Goal: Task Accomplishment & Management: Manage account settings

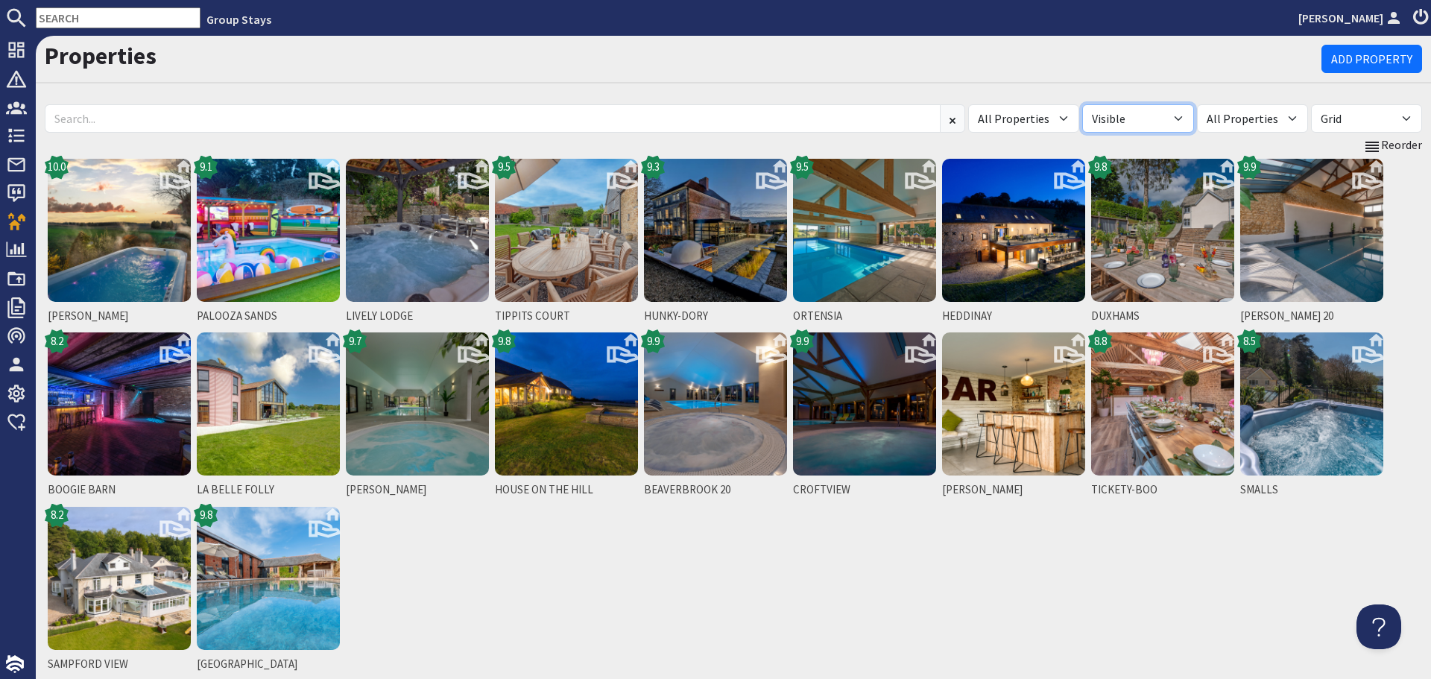
drag, startPoint x: 1189, startPoint y: 116, endPoint x: 1185, endPoint y: 125, distance: 9.7
click at [1189, 116] on select "All Visible Not Visible" at bounding box center [1137, 118] width 111 height 28
select select "false"
click at [1111, 104] on select "All Visible Not Visible" at bounding box center [1137, 118] width 111 height 28
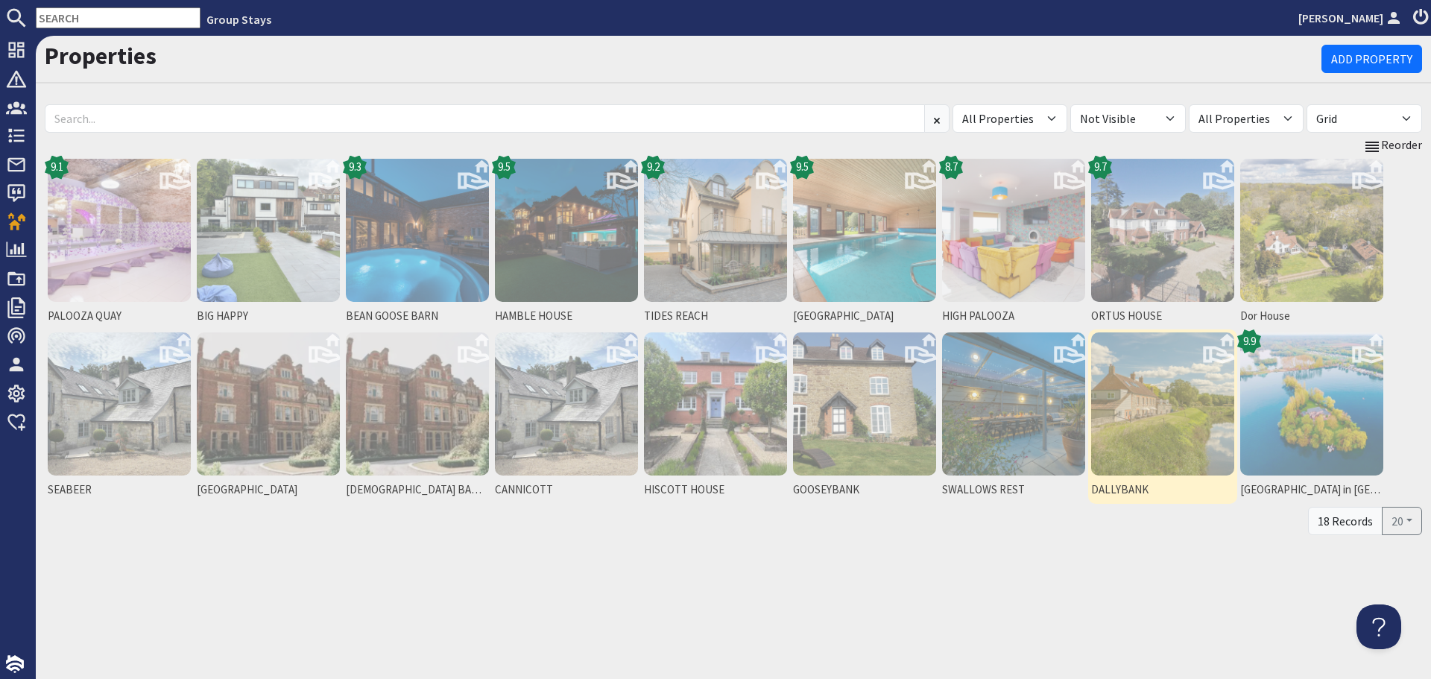
click at [1164, 421] on img at bounding box center [1162, 403] width 143 height 143
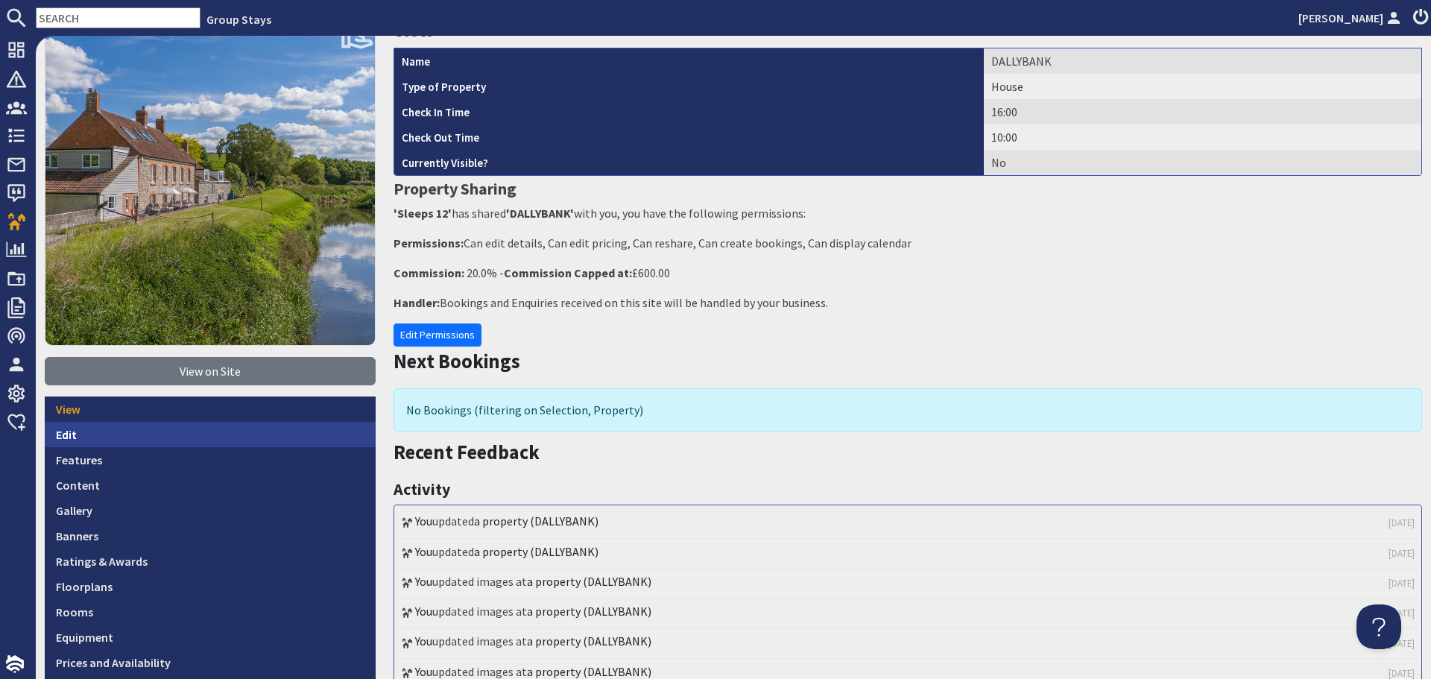
click at [220, 440] on link "Edit" at bounding box center [210, 434] width 331 height 25
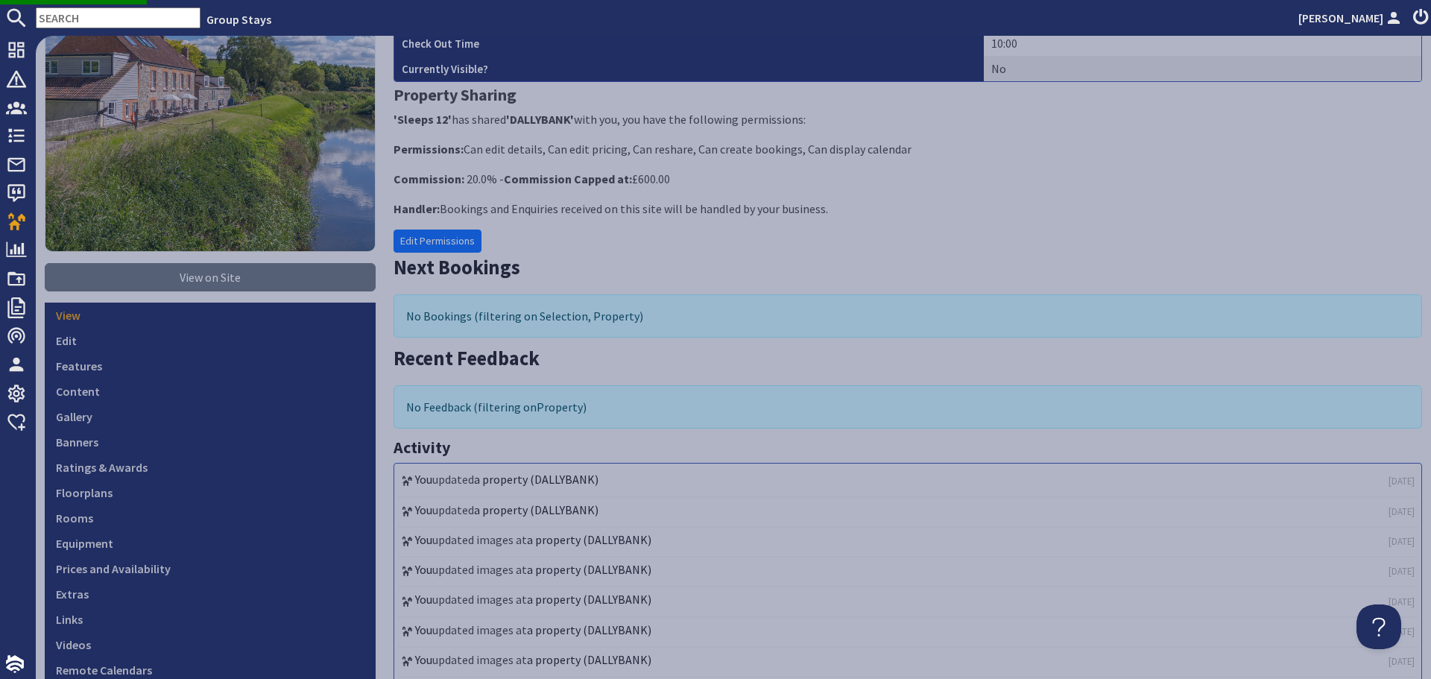
scroll to position [373, 0]
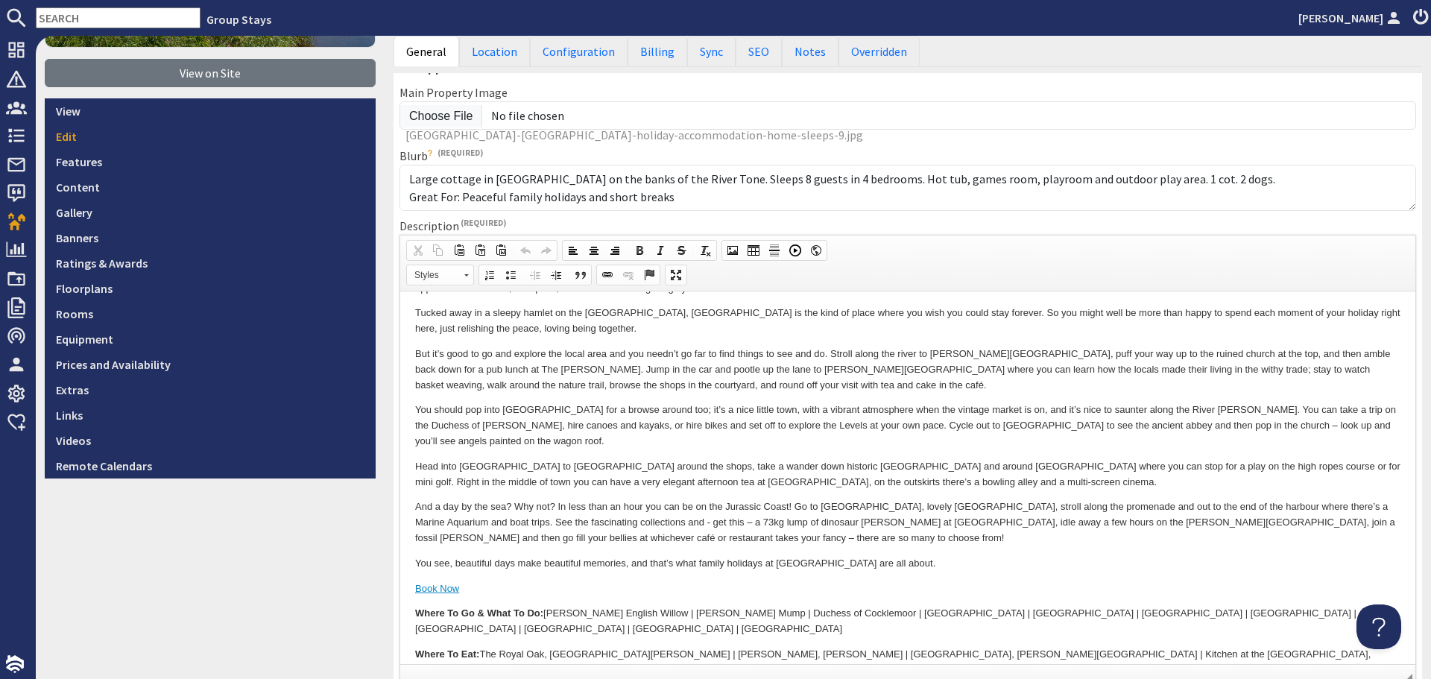
scroll to position [126, 0]
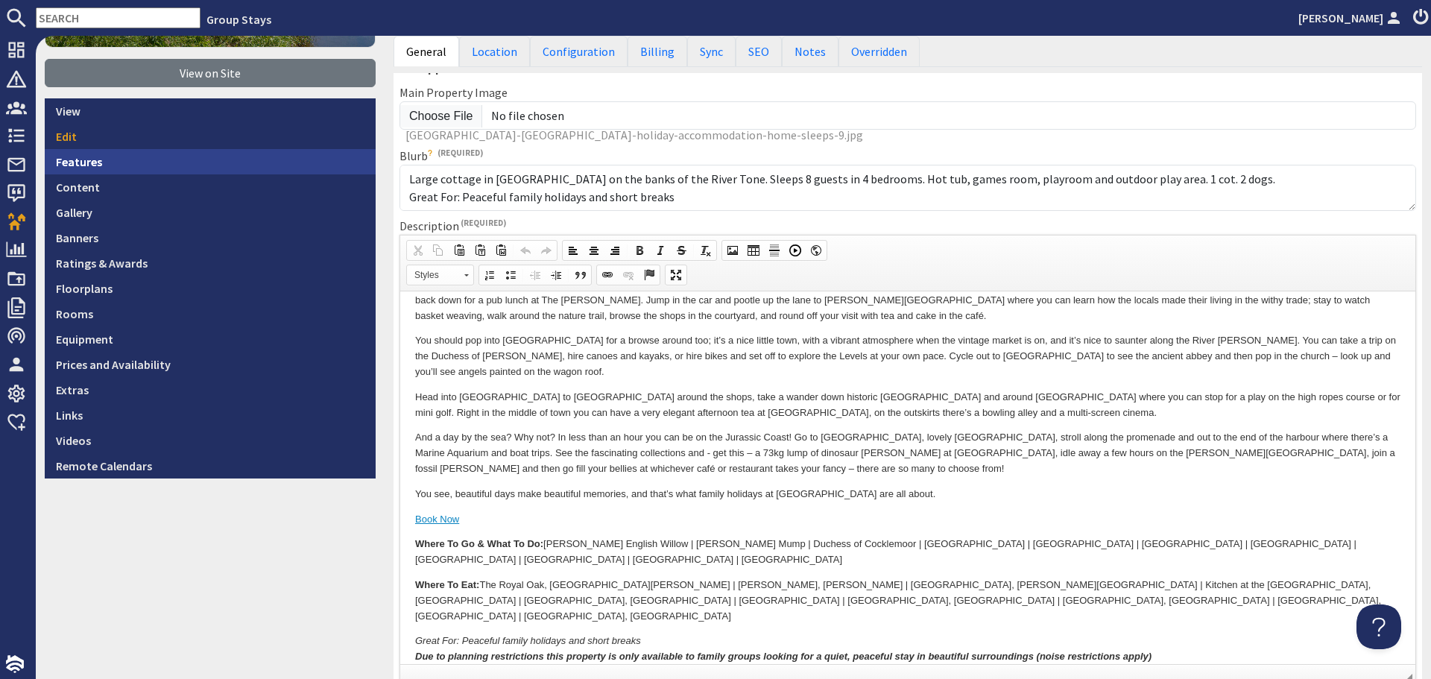
click at [83, 168] on link "Features" at bounding box center [210, 161] width 331 height 25
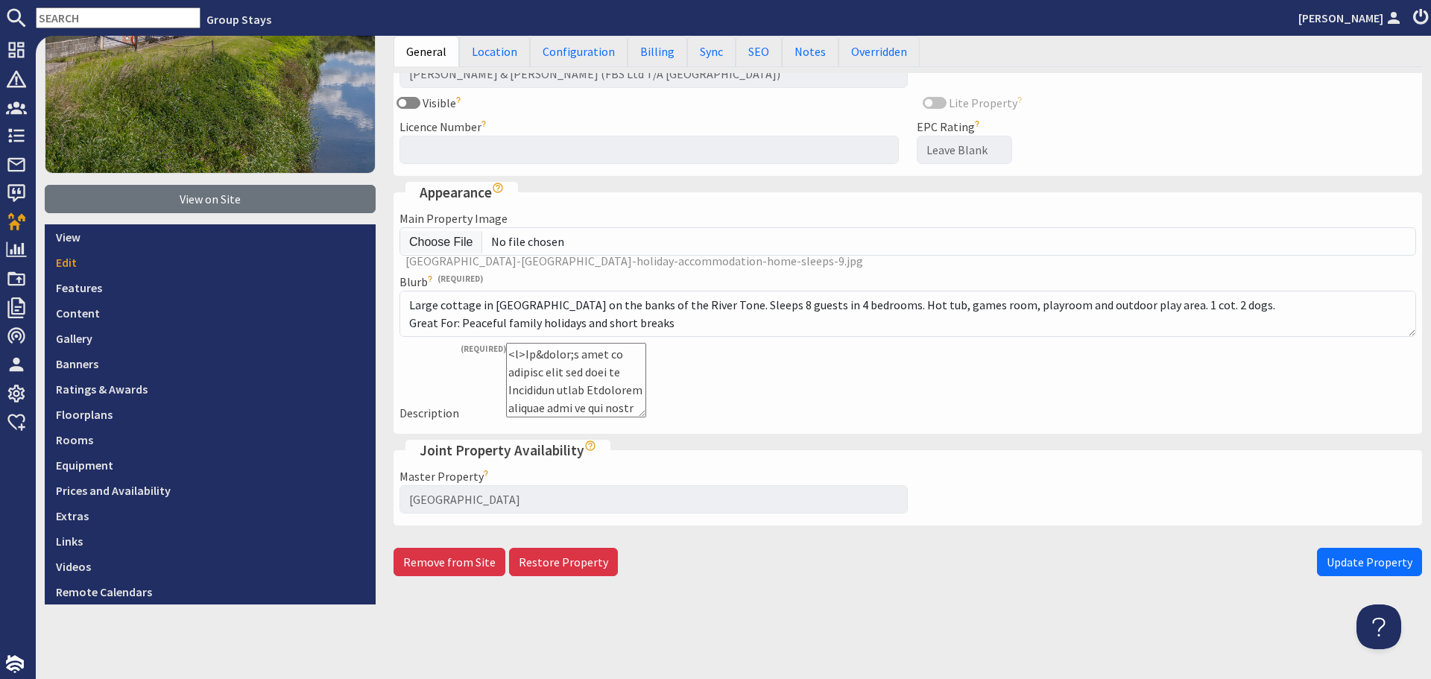
scroll to position [245, 0]
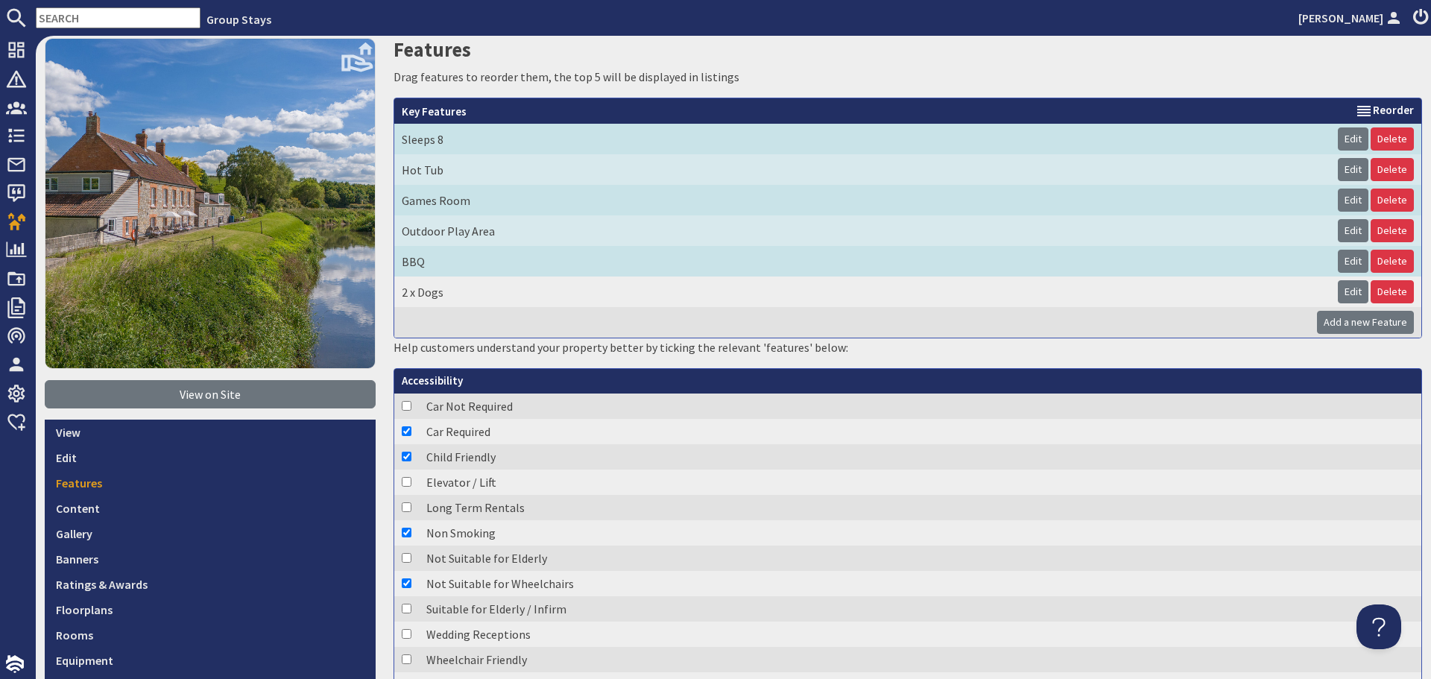
scroll to position [149, 0]
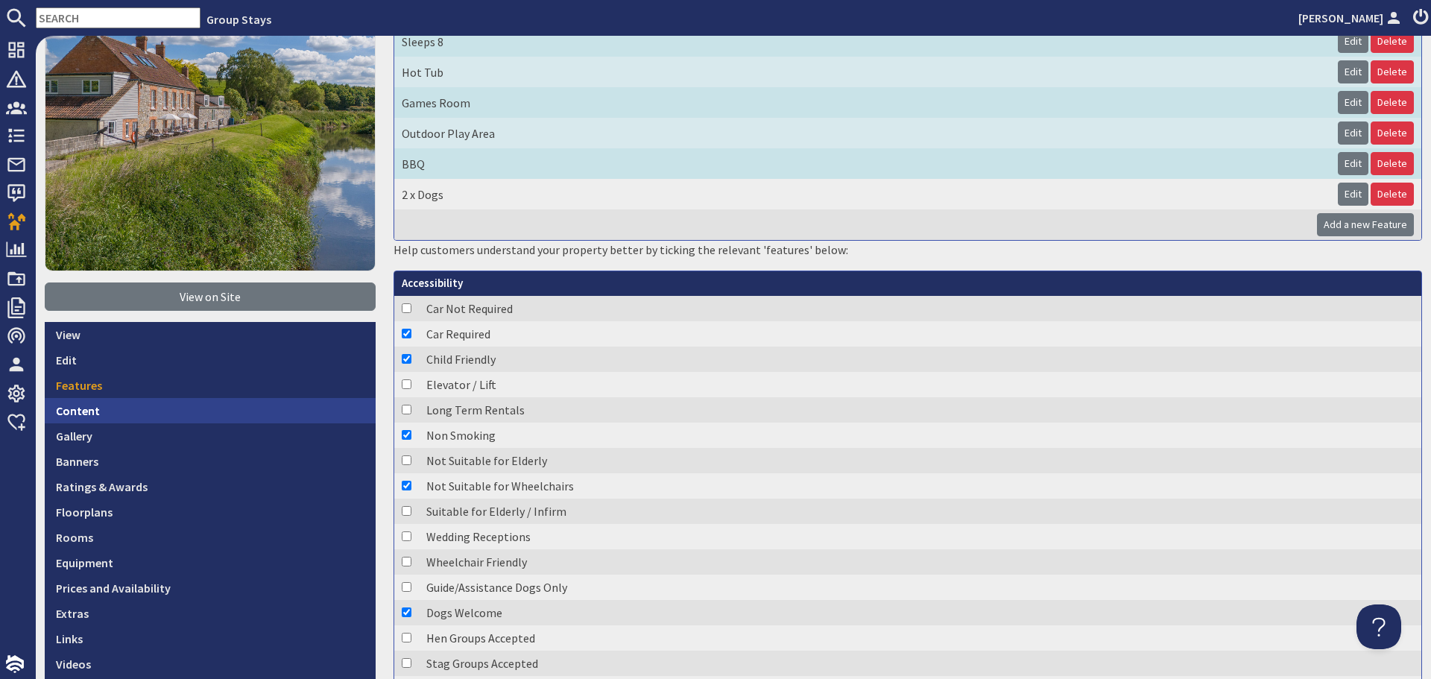
click at [169, 407] on link "Content" at bounding box center [210, 410] width 331 height 25
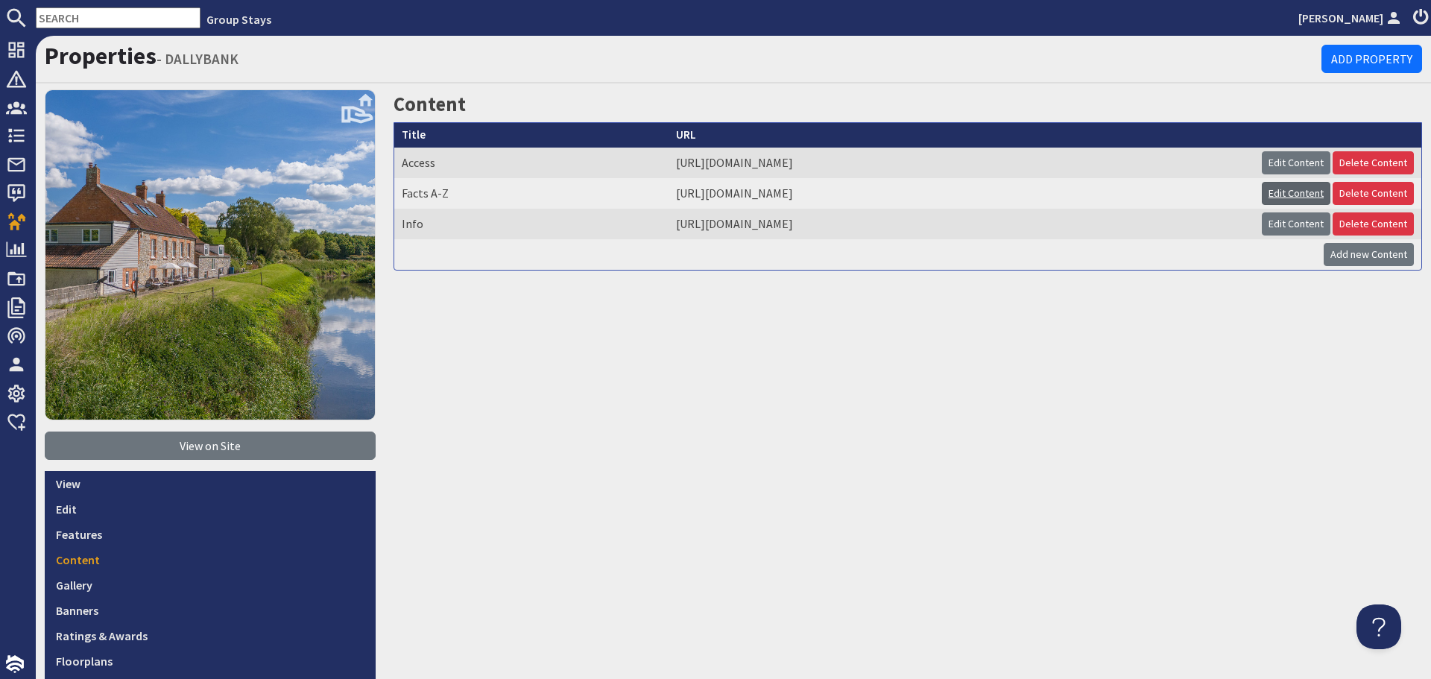
click at [1273, 190] on link "Edit Content" at bounding box center [1296, 193] width 69 height 23
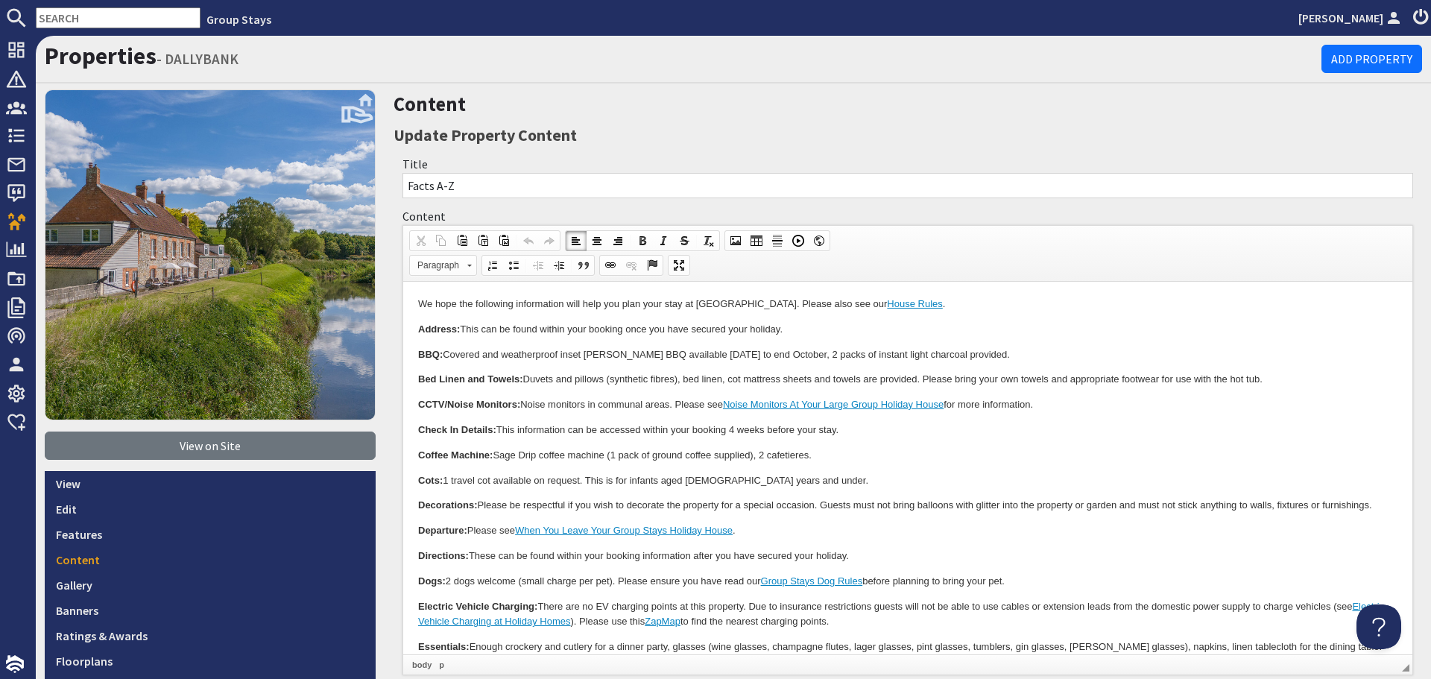
click at [775, 412] on p "CCTV/Noise Monitors: Noise monitors in communal areas. Please see Noise Monitor…" at bounding box center [908, 405] width 980 height 16
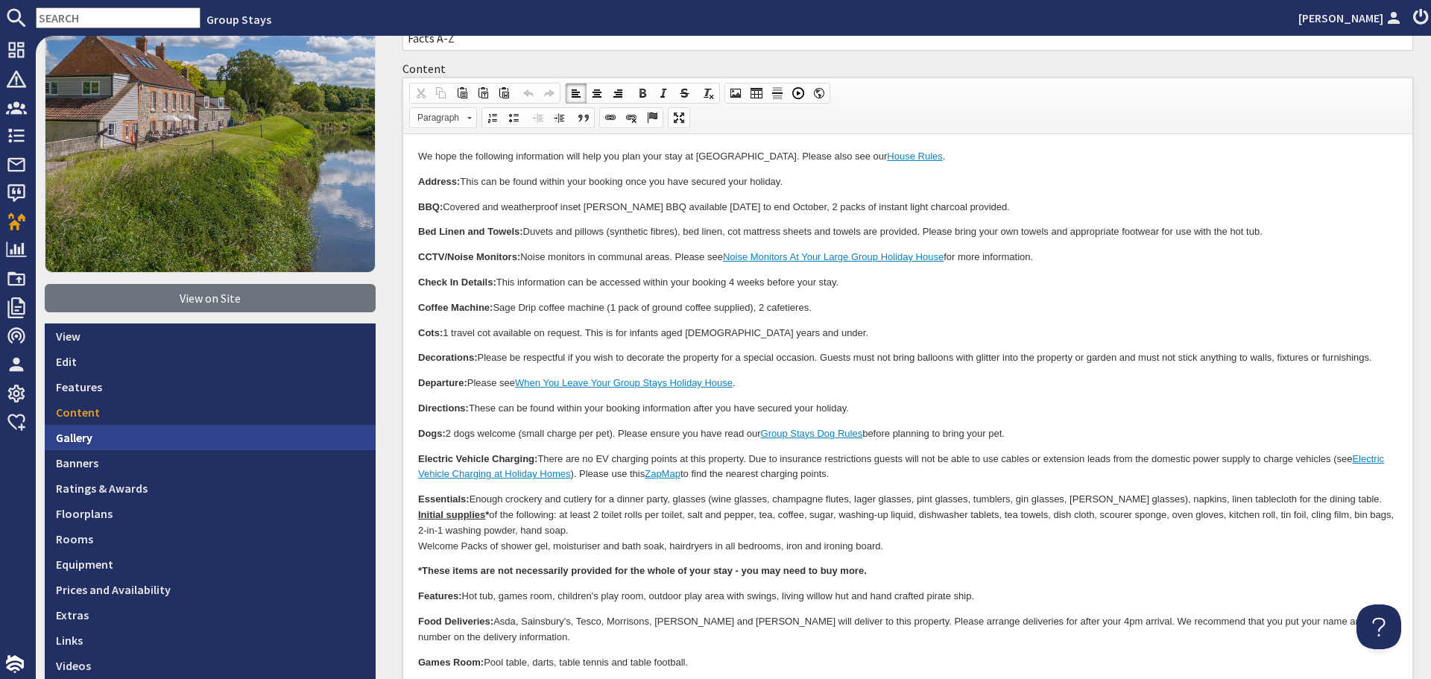
scroll to position [149, 0]
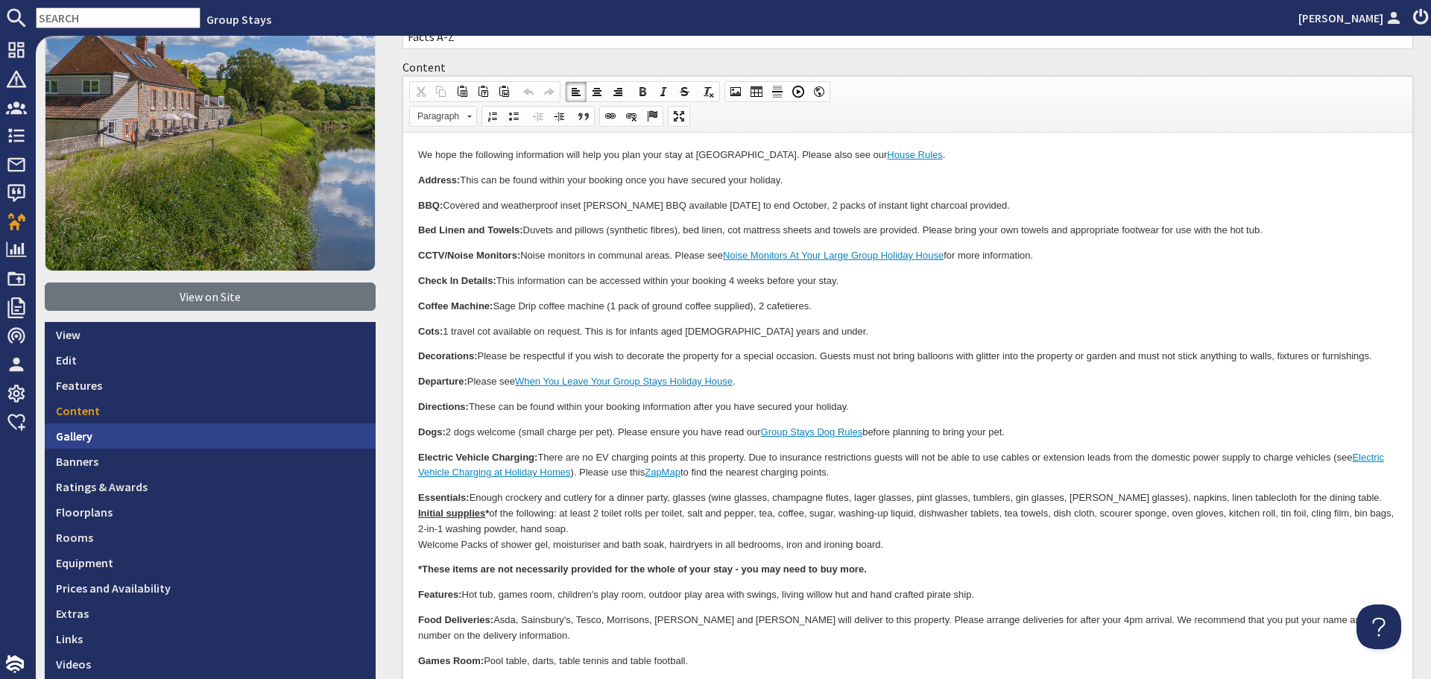
click at [206, 444] on link "Gallery" at bounding box center [210, 435] width 331 height 25
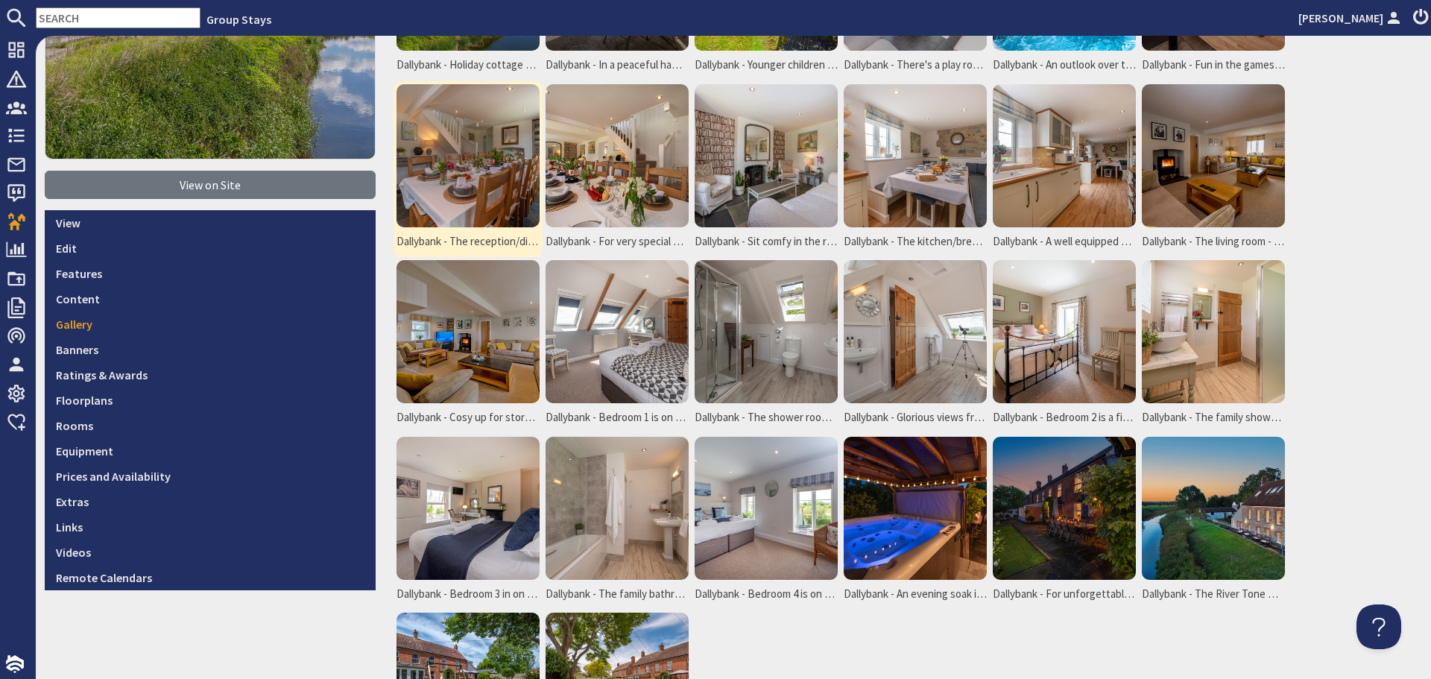
scroll to position [298, 0]
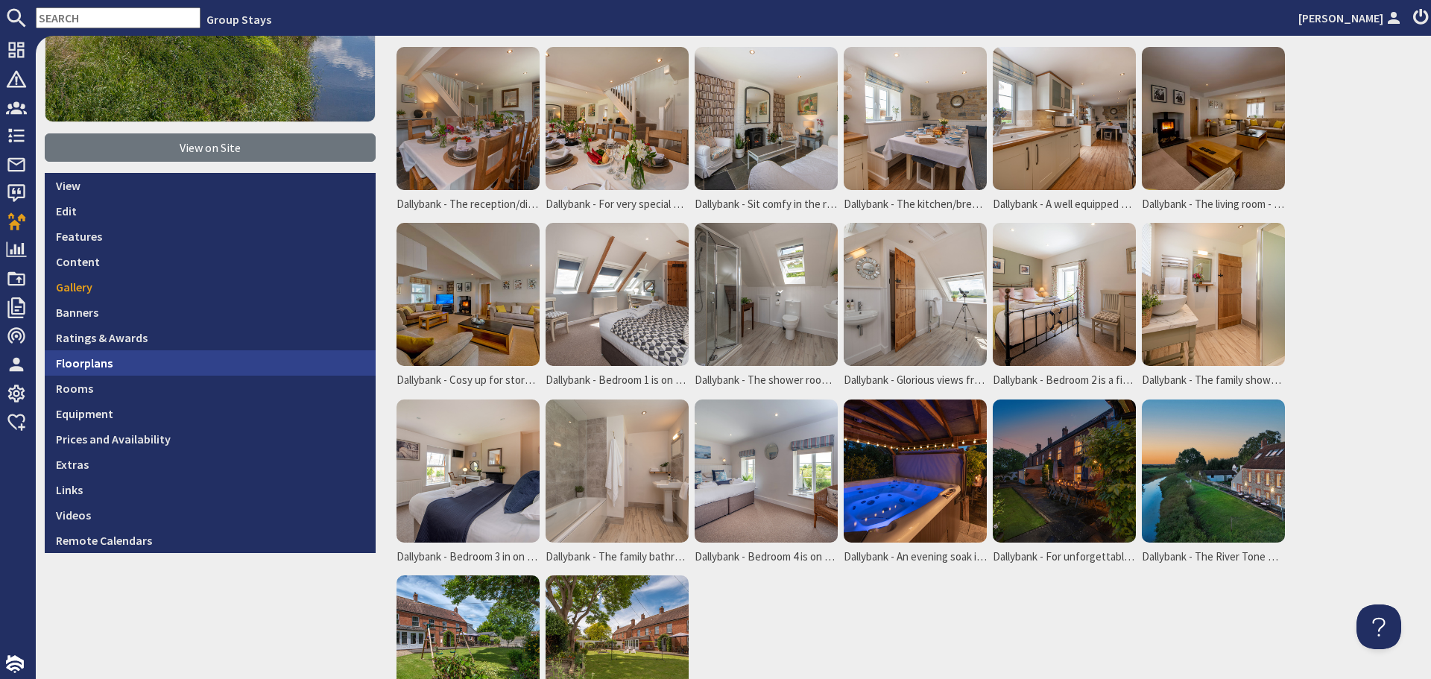
click at [189, 364] on link "Floorplans" at bounding box center [210, 362] width 331 height 25
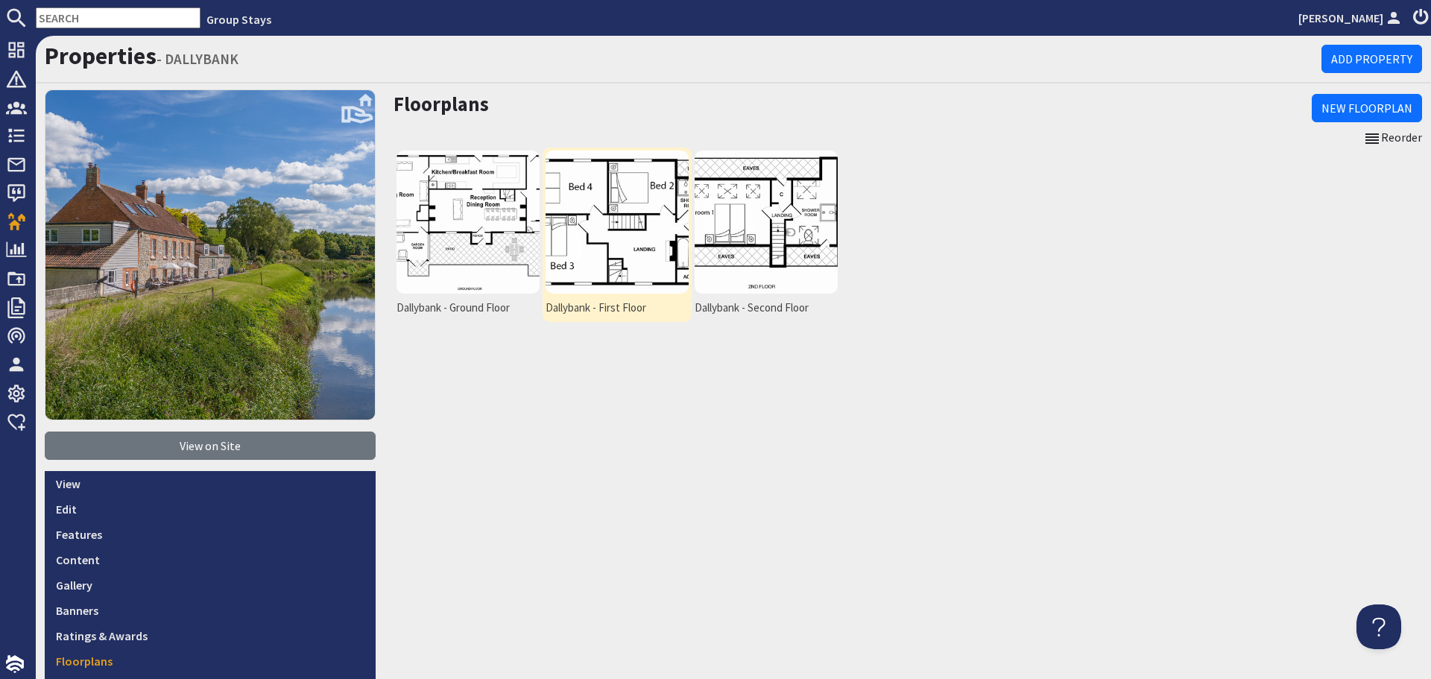
click at [620, 262] on img at bounding box center [617, 222] width 143 height 143
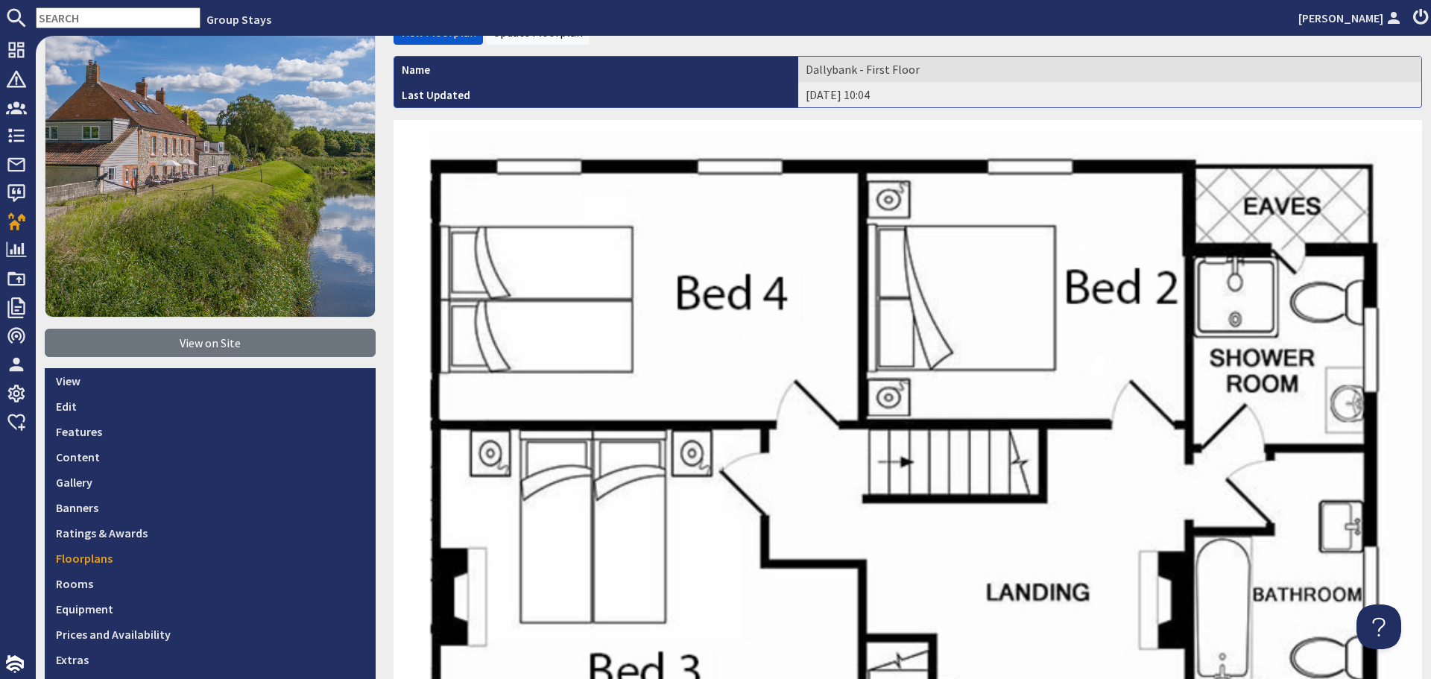
scroll to position [298, 0]
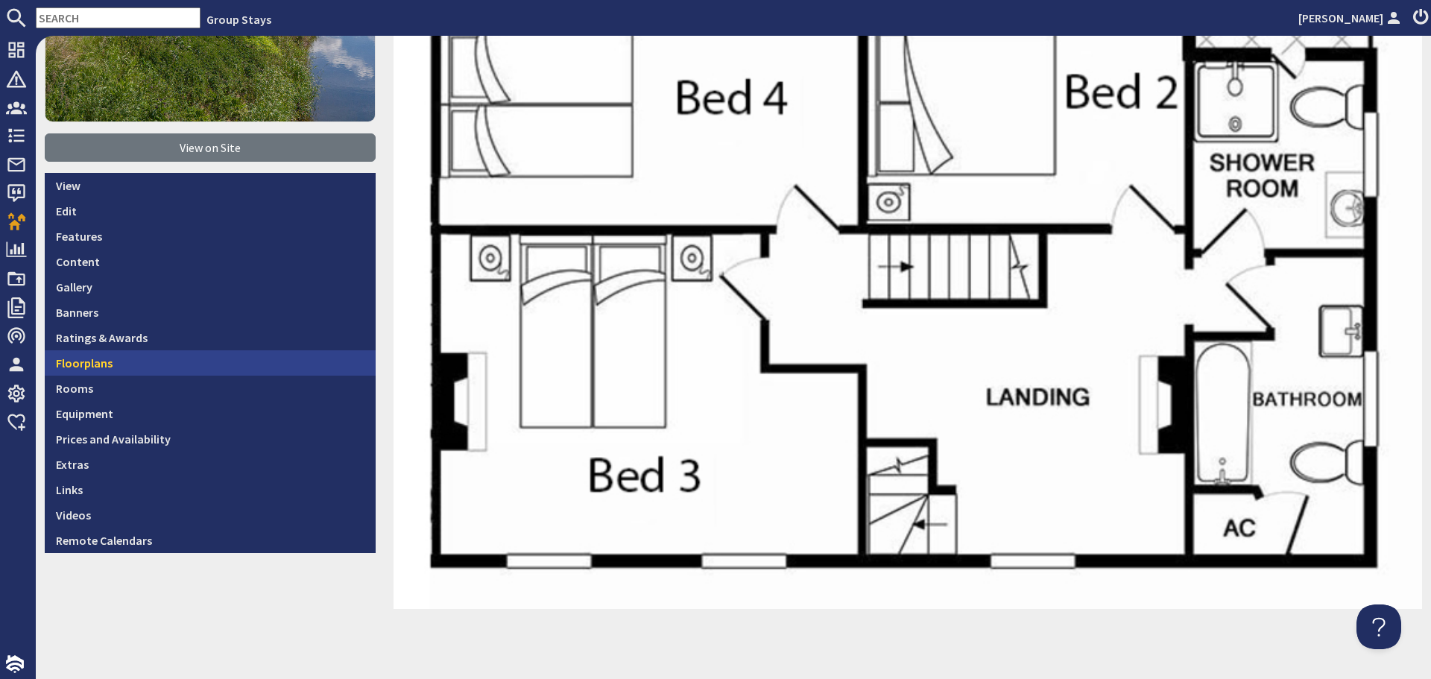
click at [218, 359] on link "Floorplans" at bounding box center [210, 362] width 331 height 25
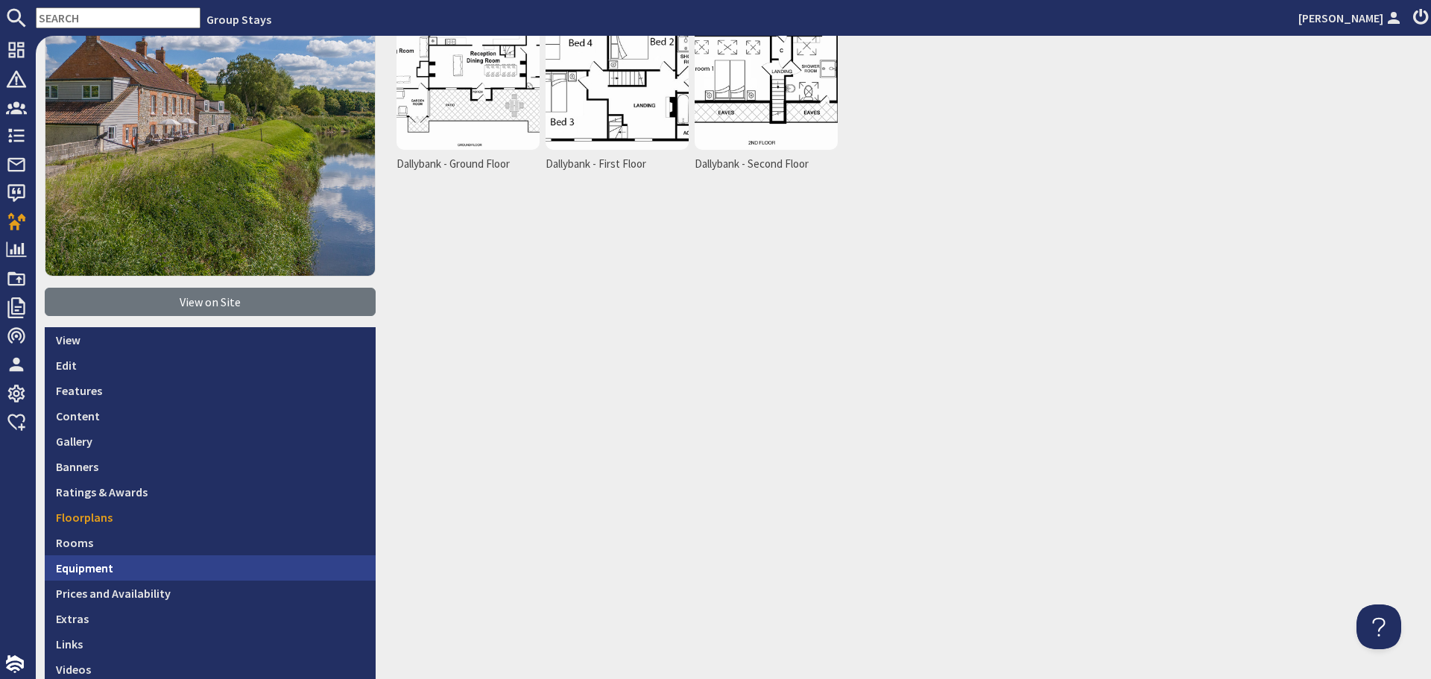
scroll to position [149, 0]
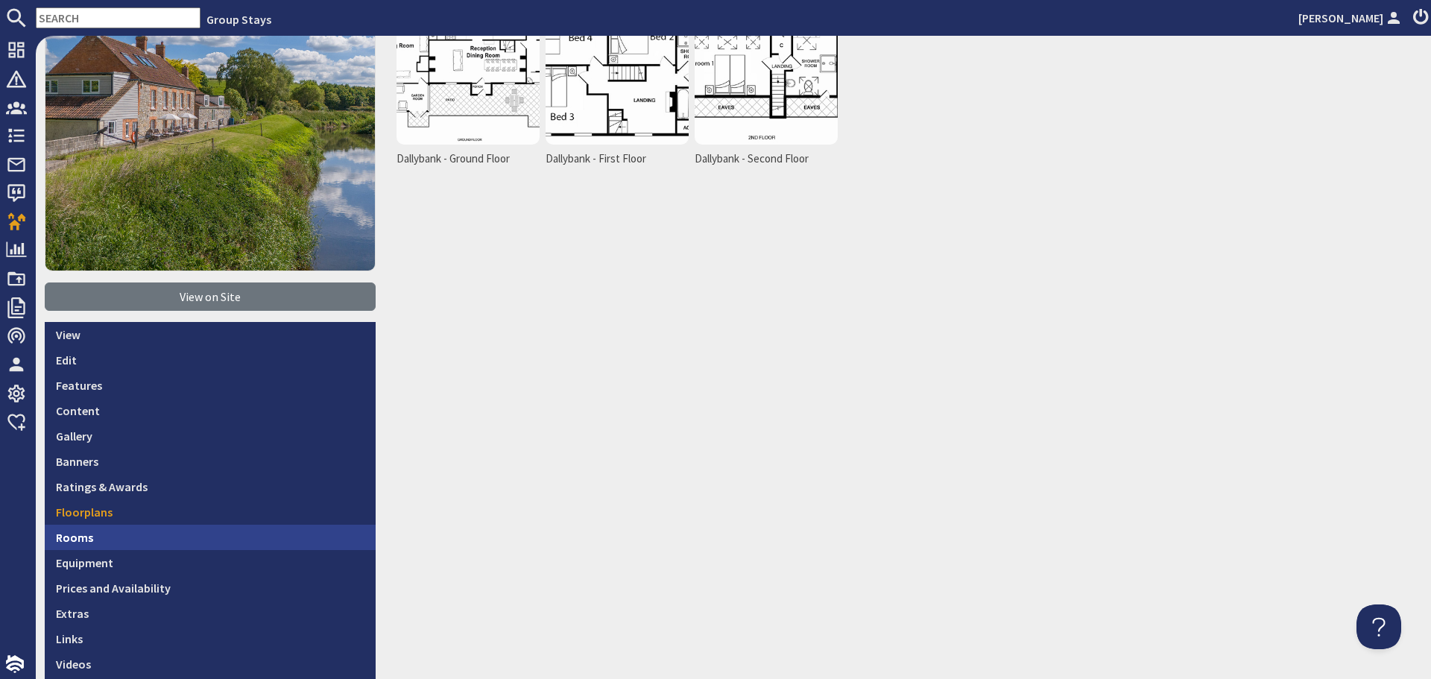
click at [171, 529] on link "Rooms" at bounding box center [210, 537] width 331 height 25
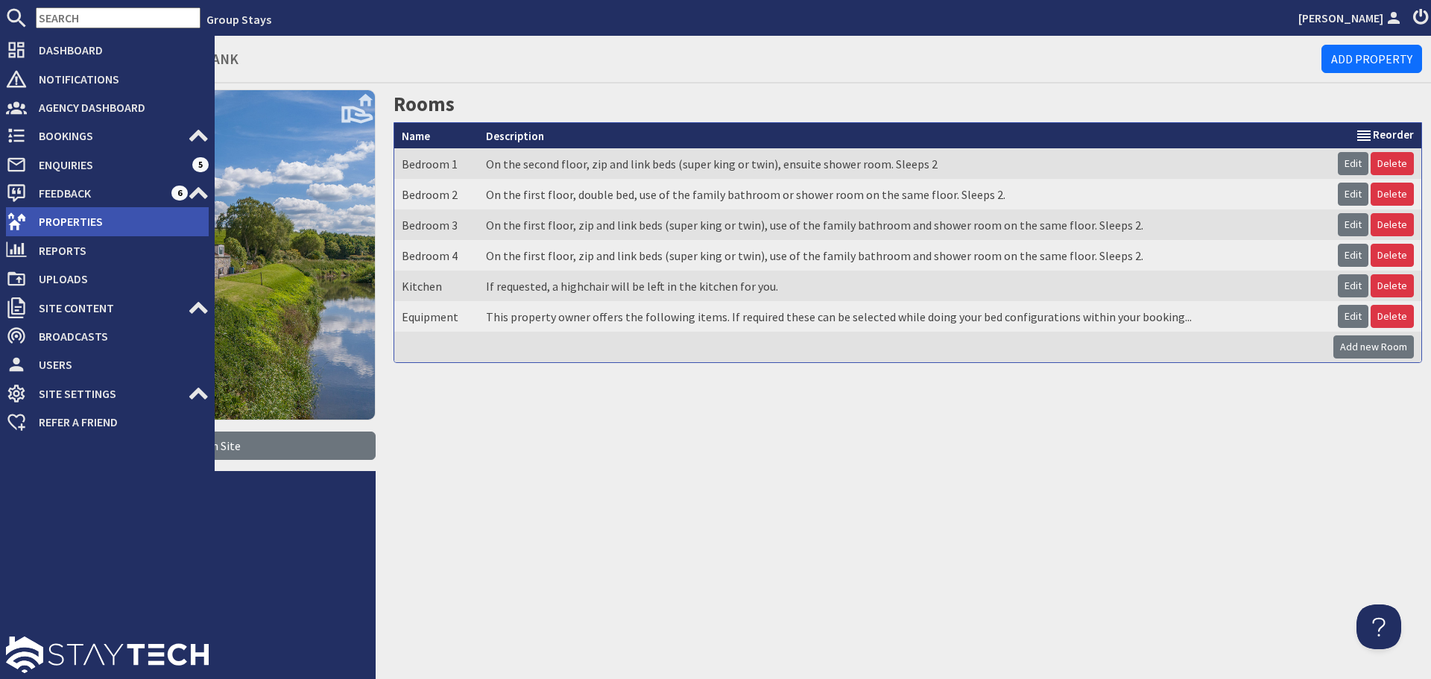
click at [26, 224] on icon at bounding box center [16, 221] width 21 height 21
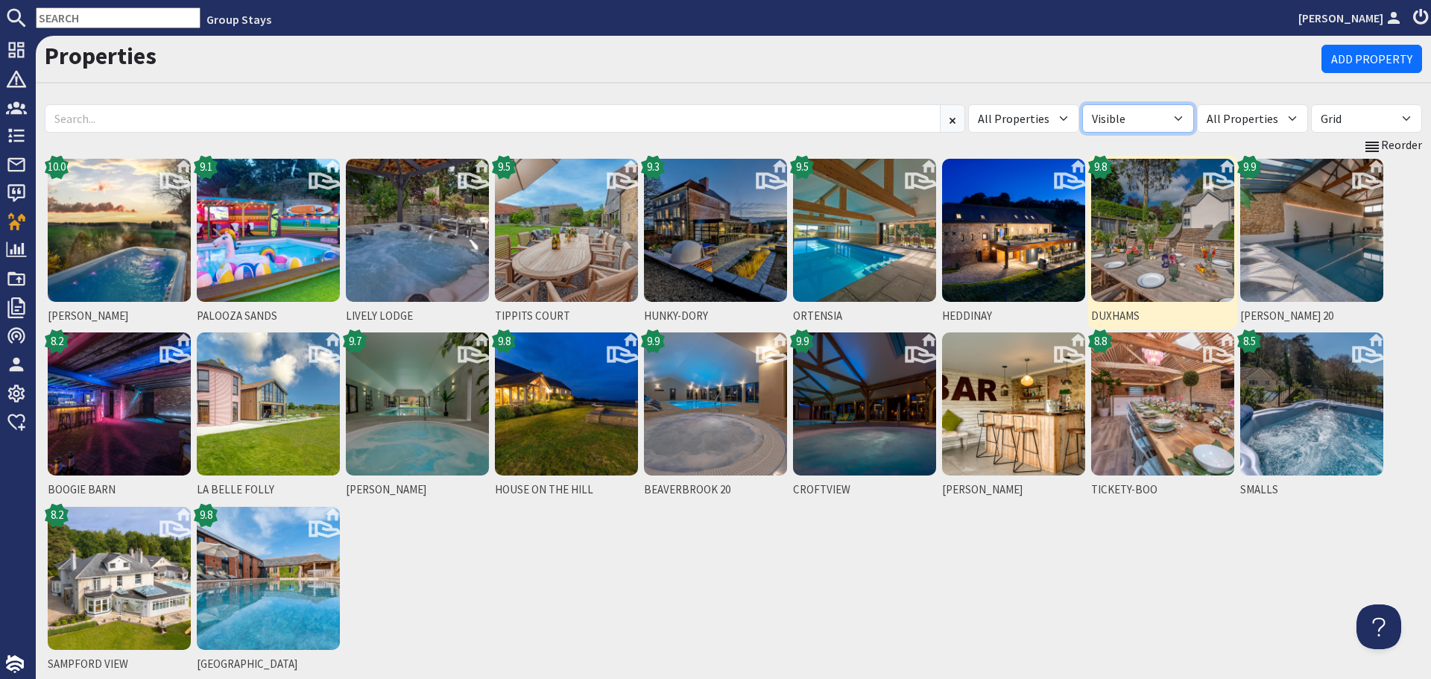
drag, startPoint x: 1188, startPoint y: 116, endPoint x: 1179, endPoint y: 207, distance: 91.4
click at [1188, 116] on select "All Visible Not Visible" at bounding box center [1137, 118] width 111 height 28
select select "false"
click at [1111, 104] on select "All Visible Not Visible" at bounding box center [1137, 118] width 111 height 28
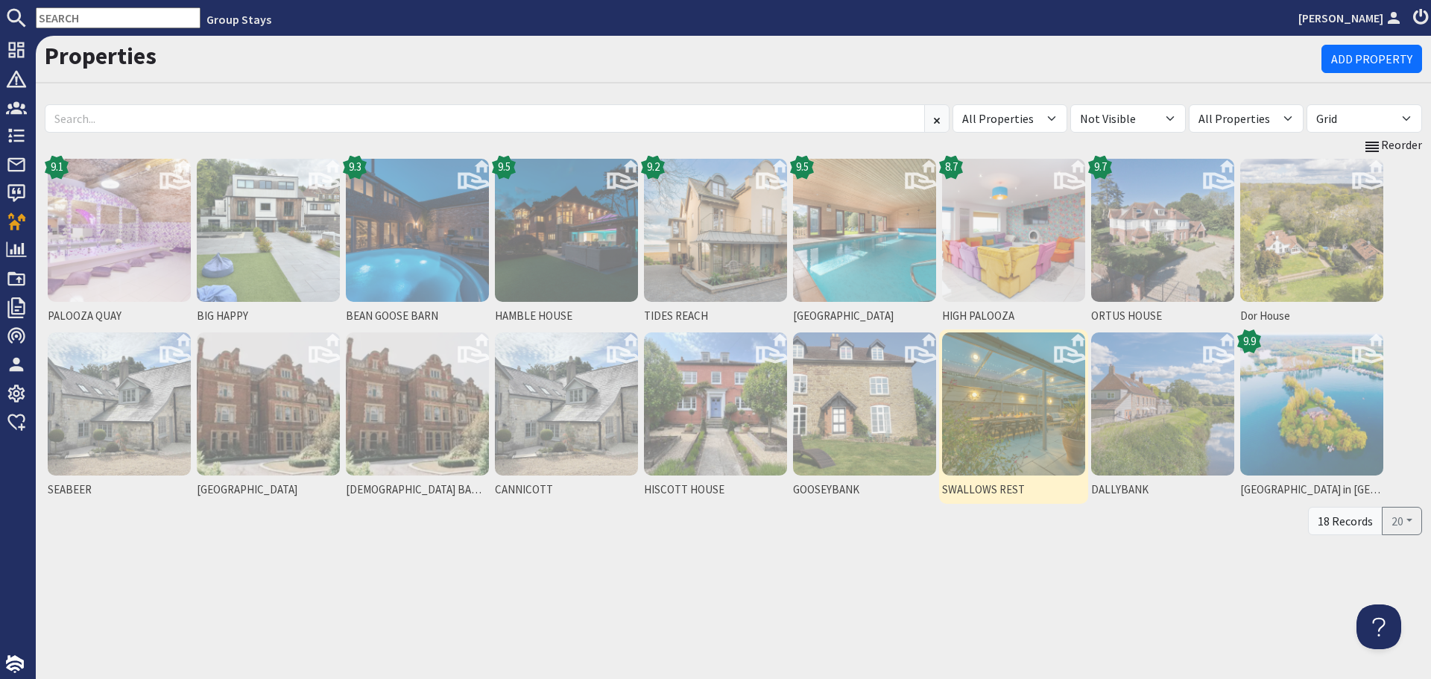
click at [1033, 459] on img at bounding box center [1013, 403] width 143 height 143
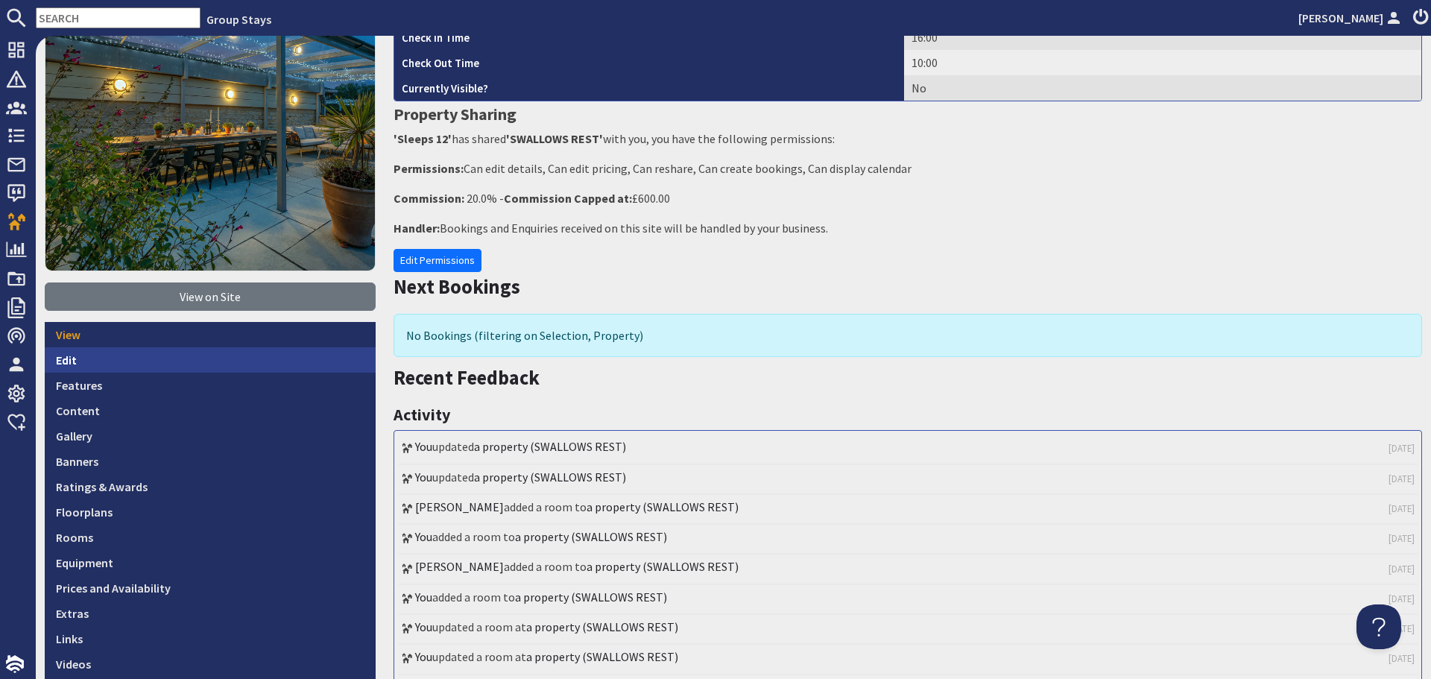
click at [168, 367] on link "Edit" at bounding box center [210, 359] width 331 height 25
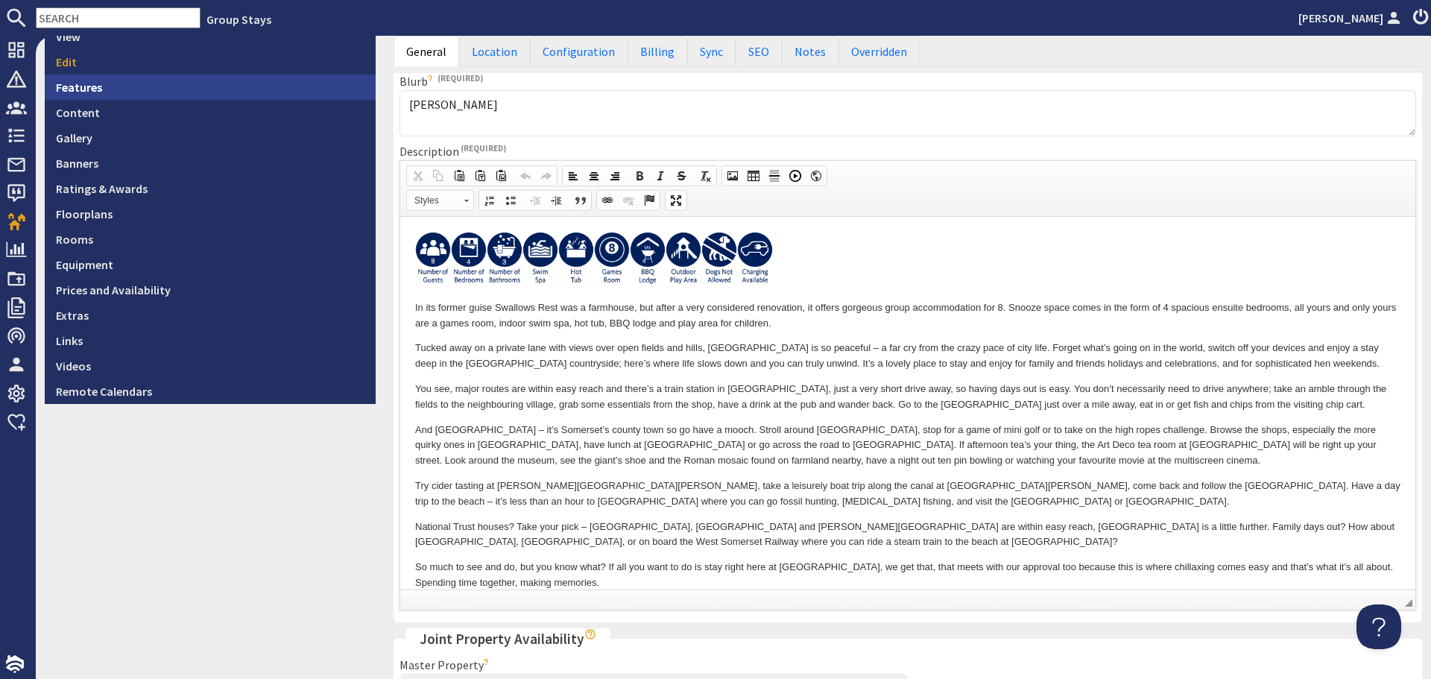
click at [105, 81] on link "Features" at bounding box center [210, 87] width 331 height 25
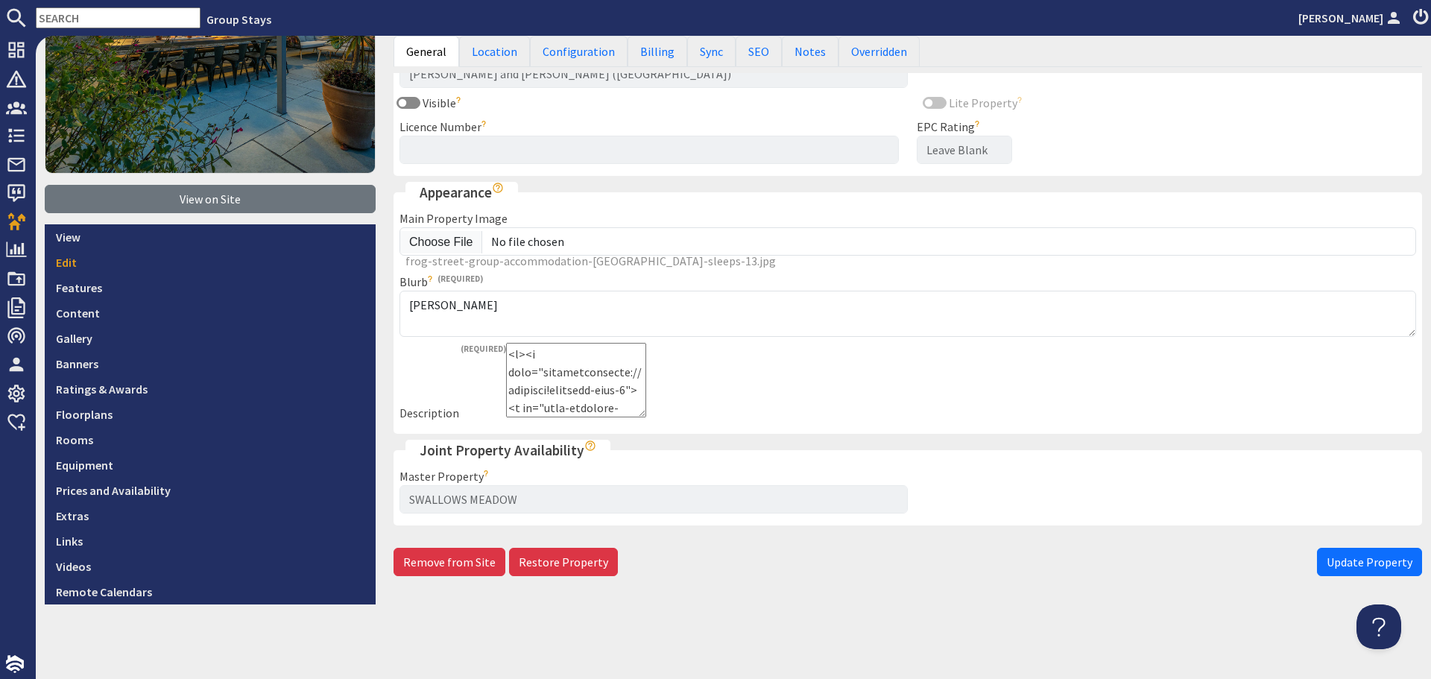
scroll to position [245, 0]
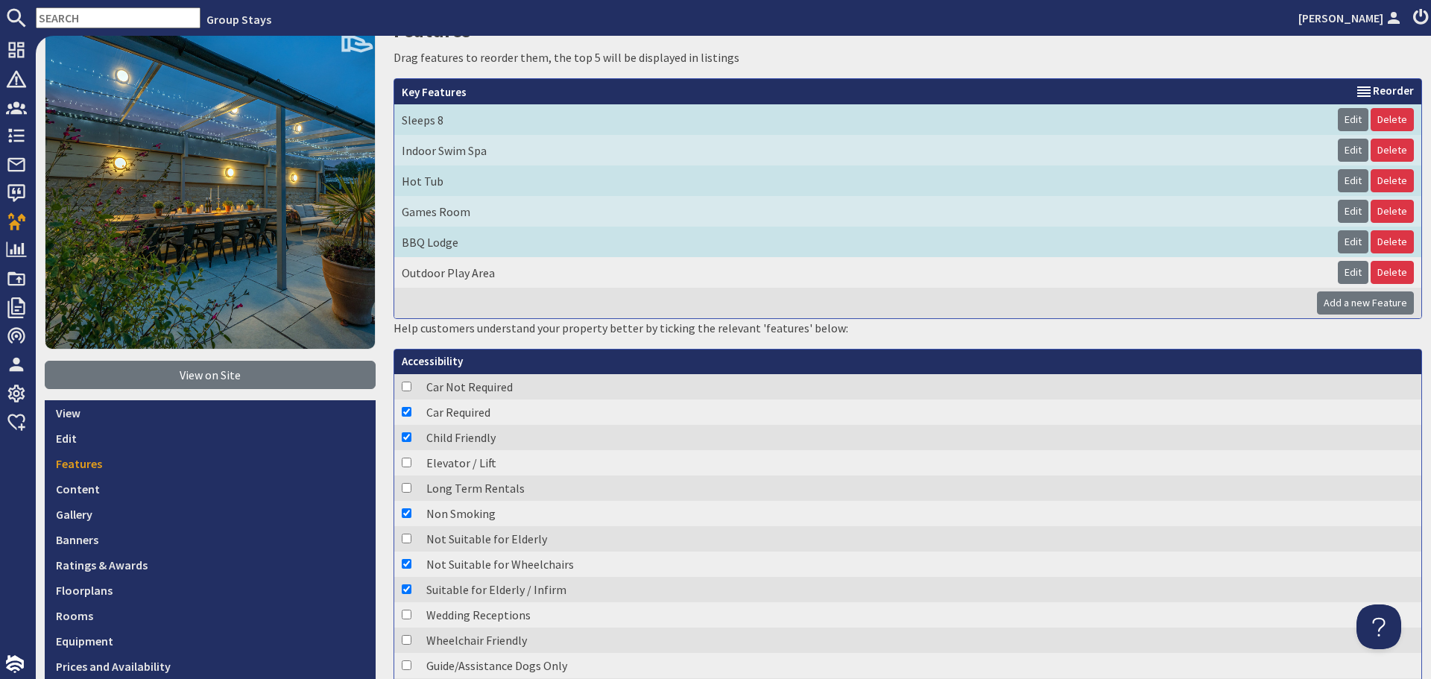
scroll to position [224, 0]
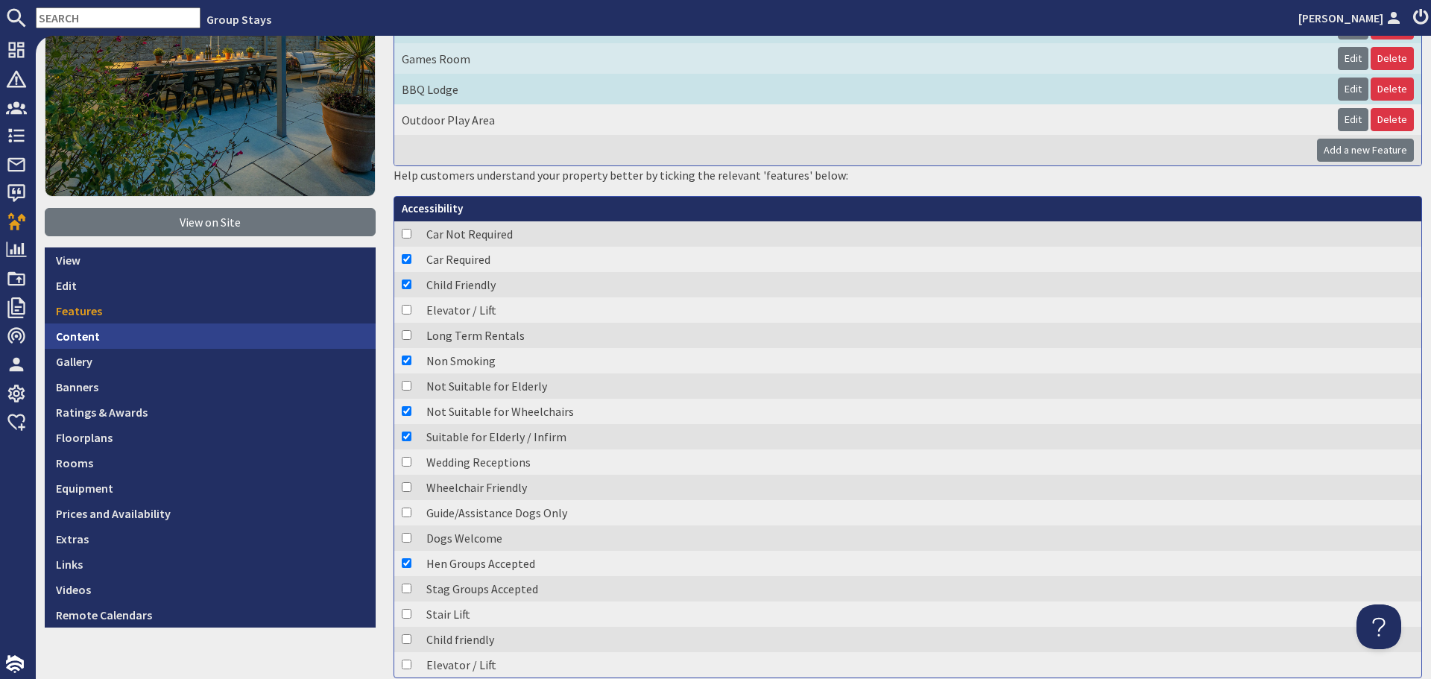
click at [85, 326] on link "Content" at bounding box center [210, 336] width 331 height 25
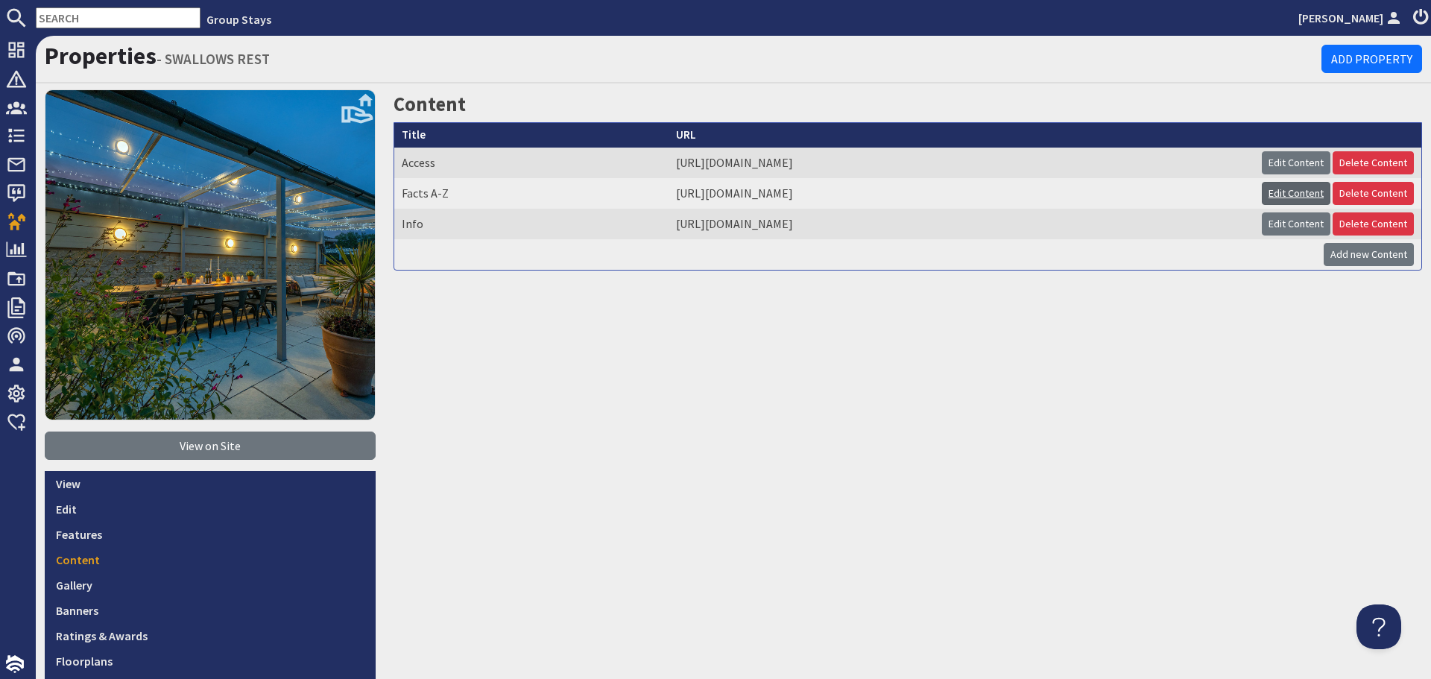
click at [1273, 184] on link "Edit Content" at bounding box center [1296, 193] width 69 height 23
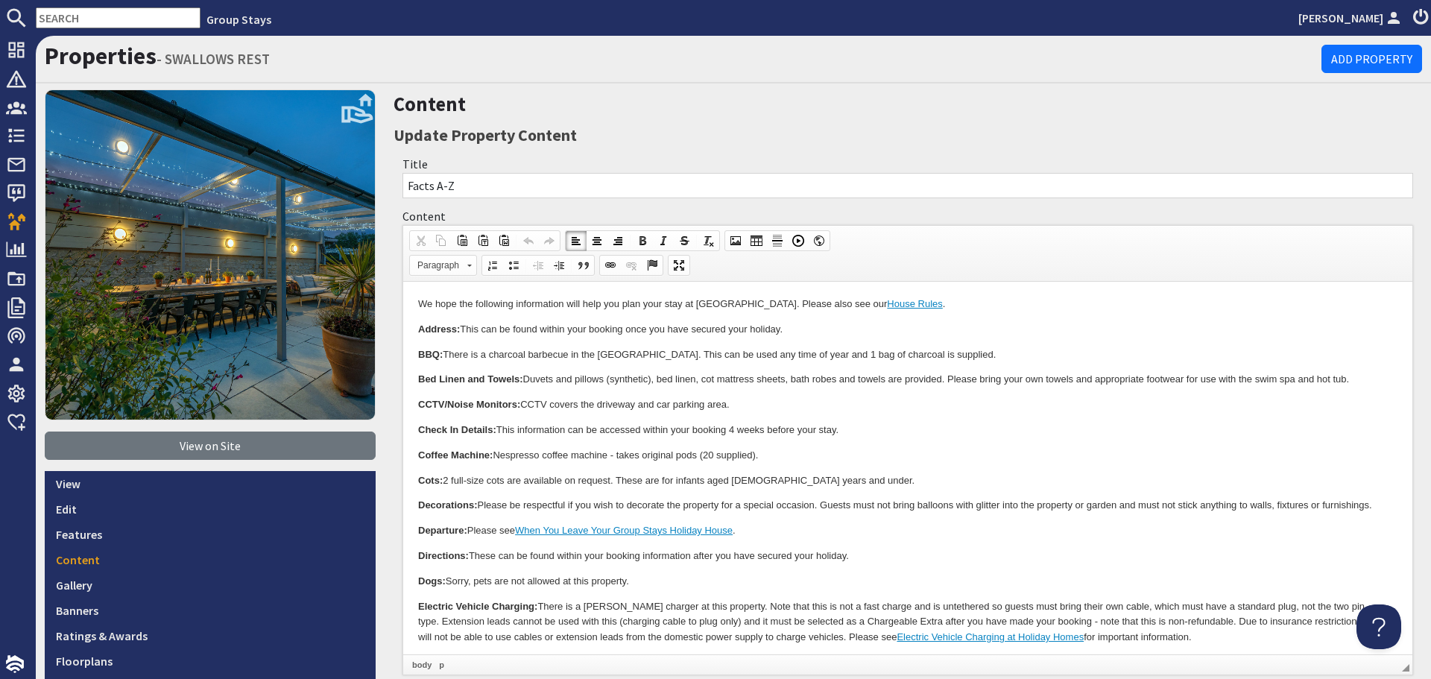
click at [662, 399] on p "CCTV/Noise Monitors: CCTV covers the driveway and car parking area." at bounding box center [908, 405] width 980 height 16
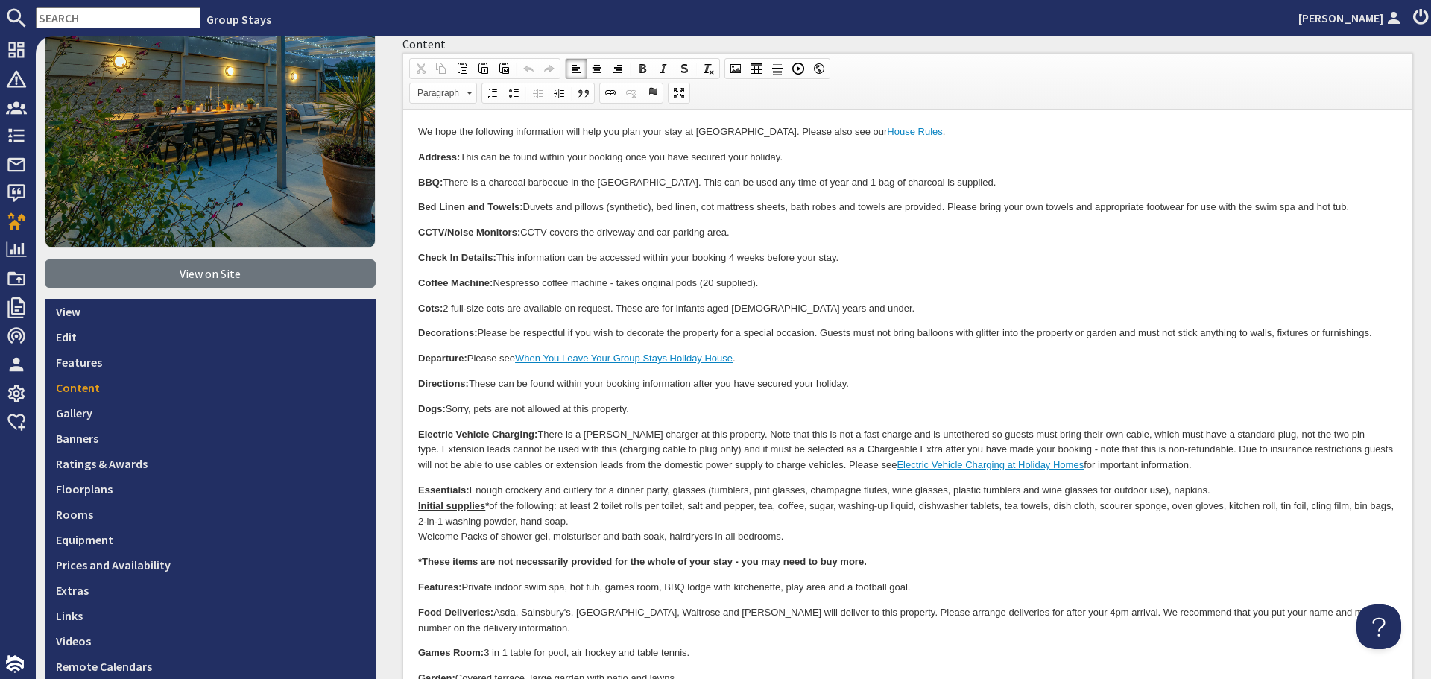
scroll to position [149, 0]
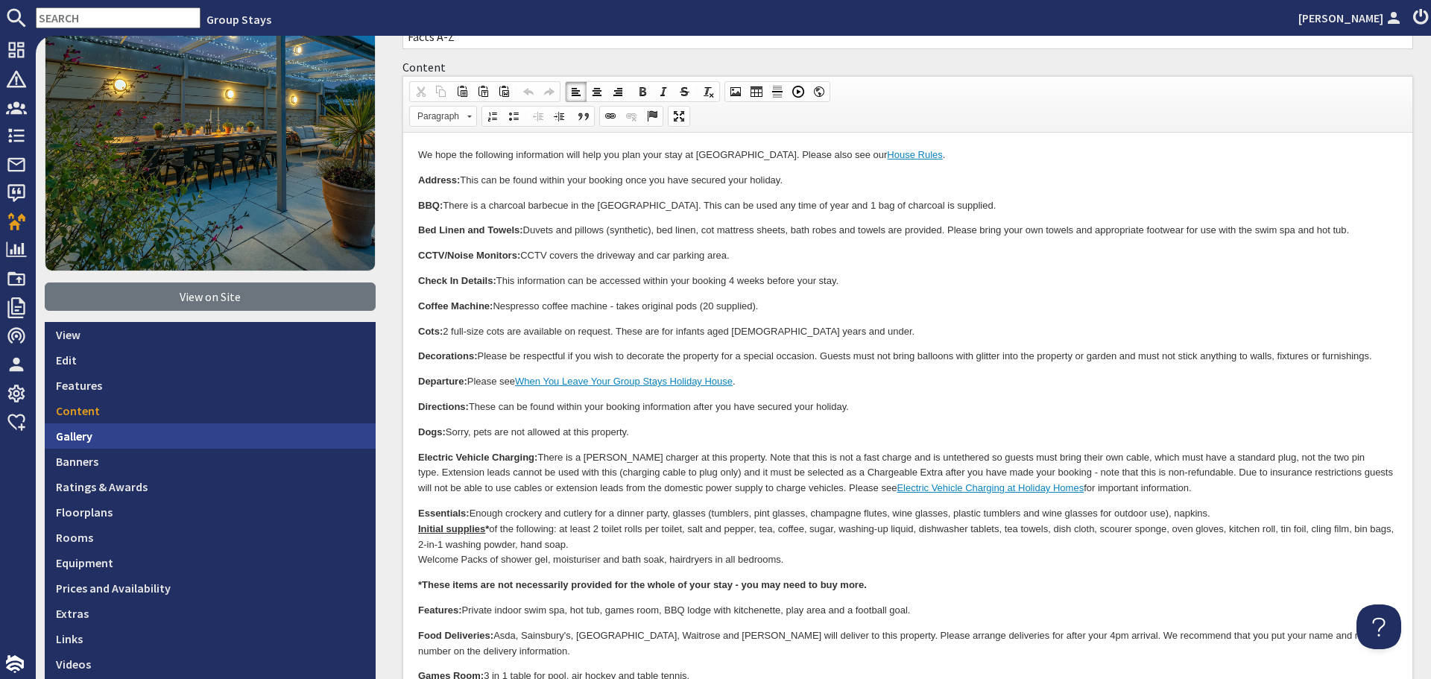
click at [206, 429] on link "Gallery" at bounding box center [210, 435] width 331 height 25
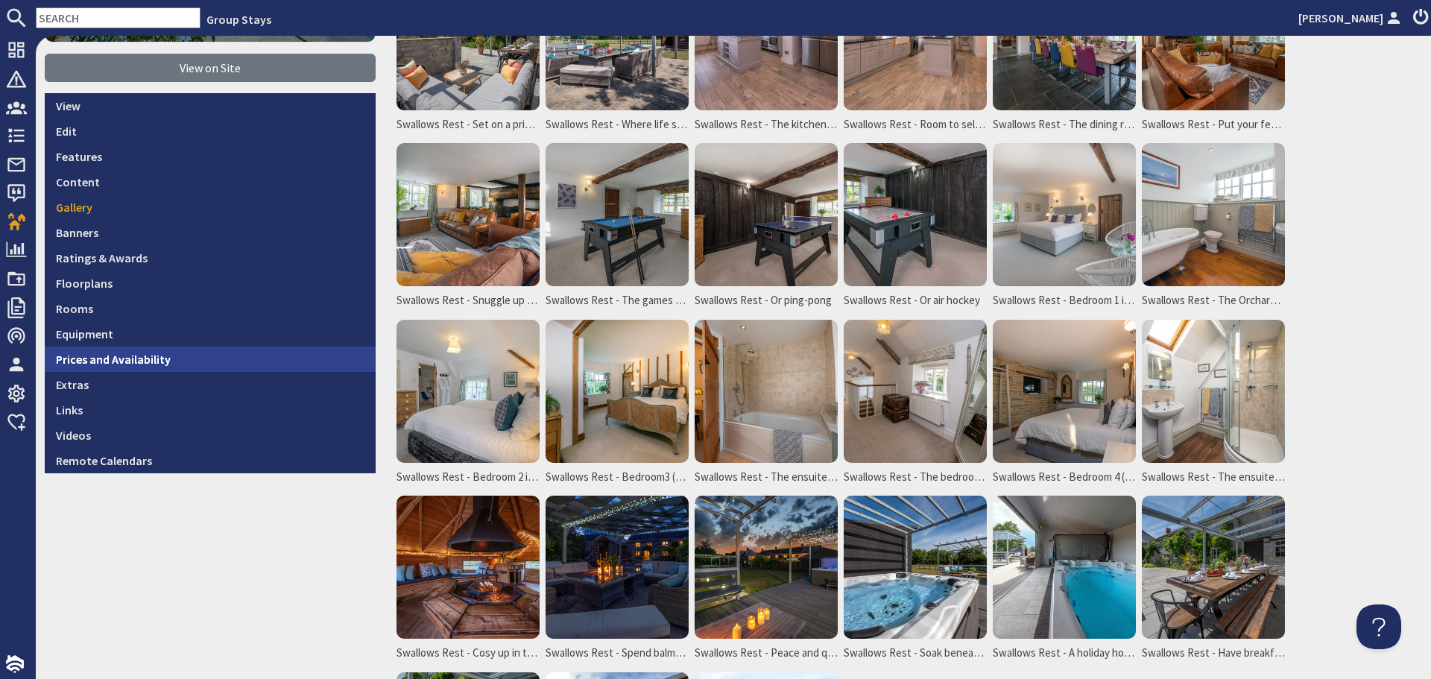
scroll to position [373, 0]
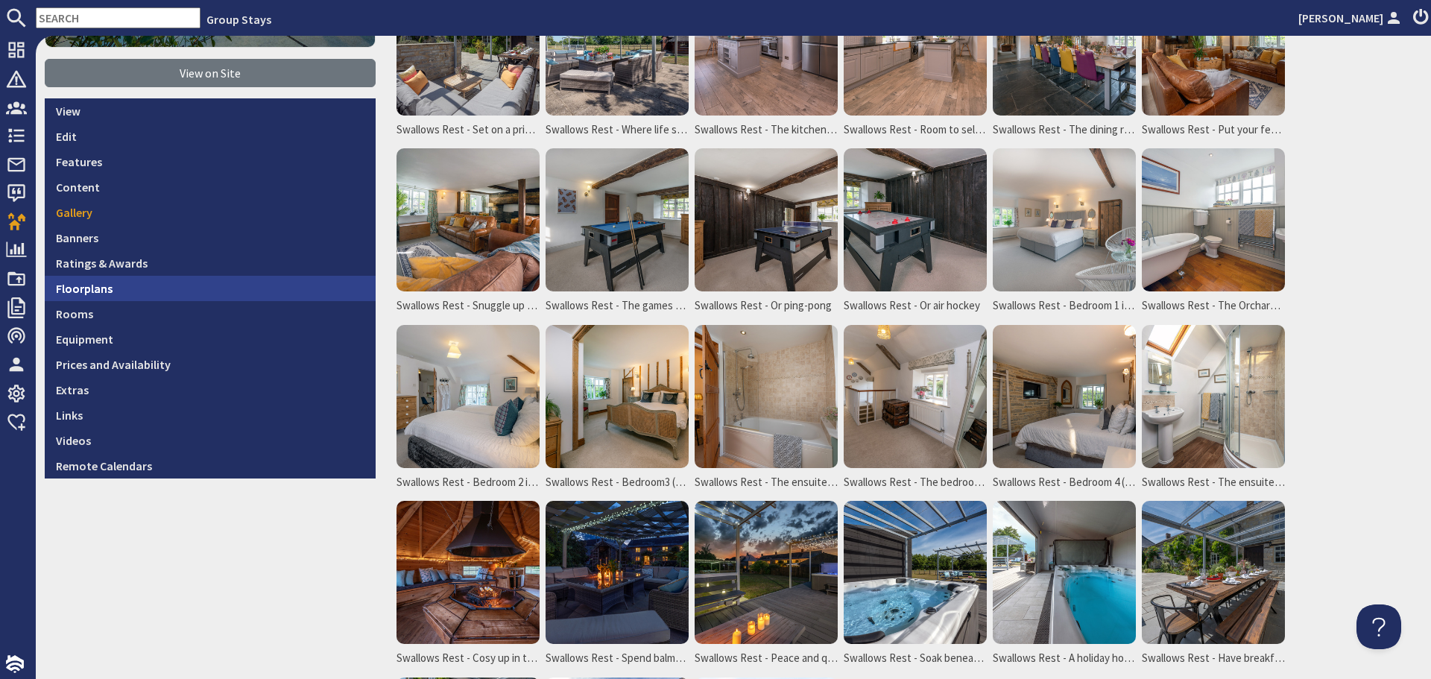
click at [130, 293] on link "Floorplans" at bounding box center [210, 288] width 331 height 25
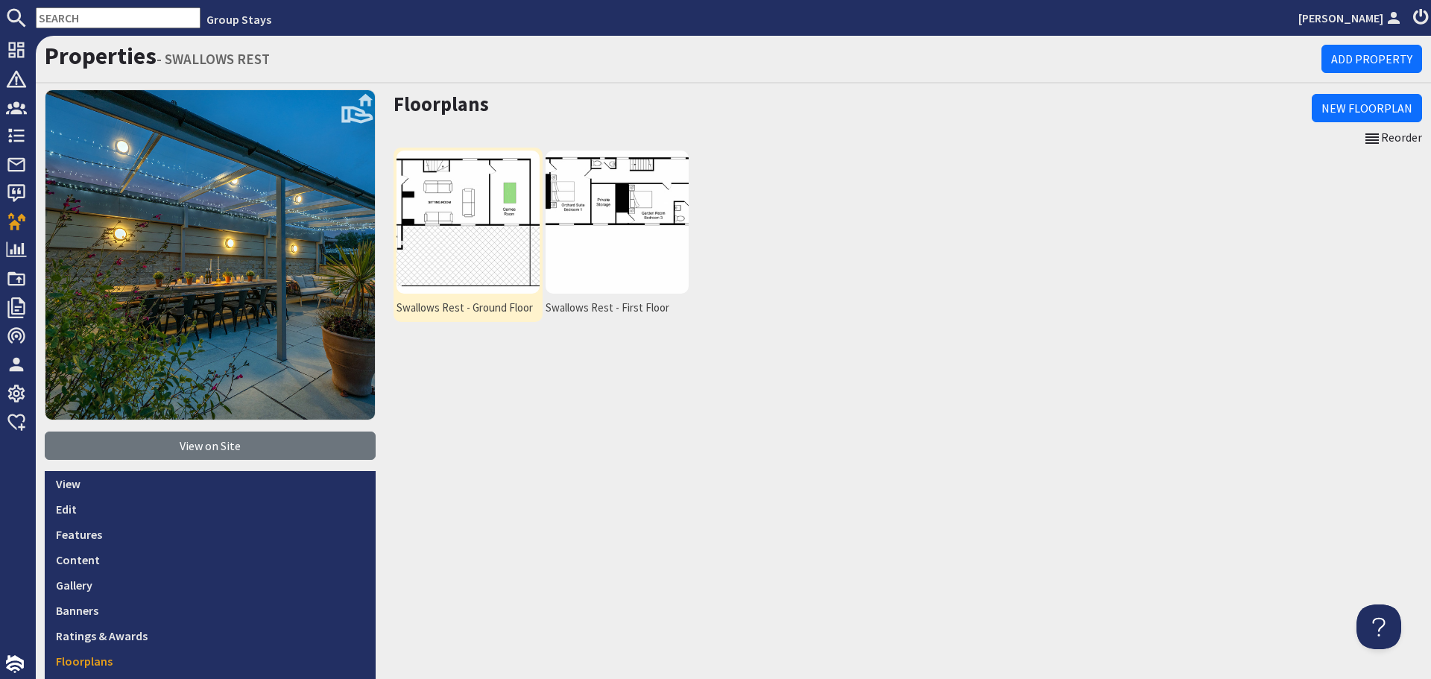
click at [536, 259] on img at bounding box center [468, 222] width 143 height 143
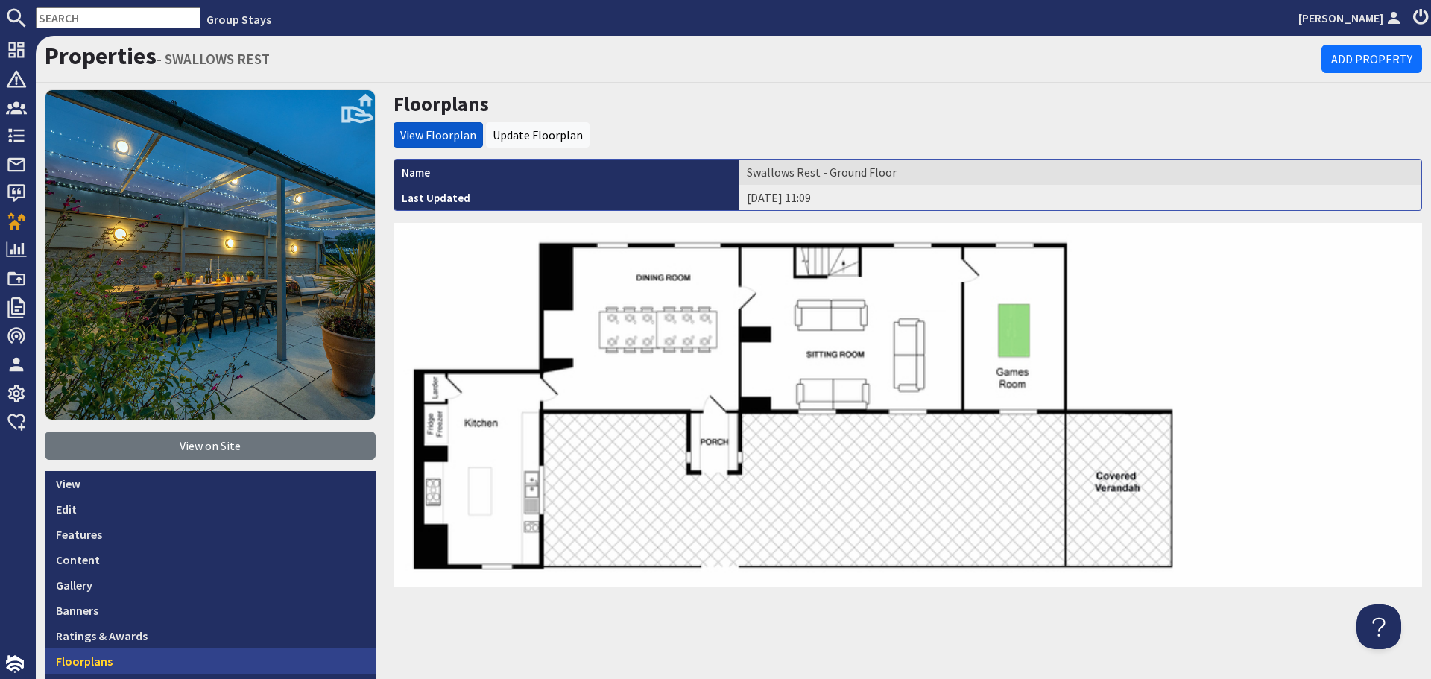
click at [222, 655] on link "Floorplans" at bounding box center [210, 661] width 331 height 25
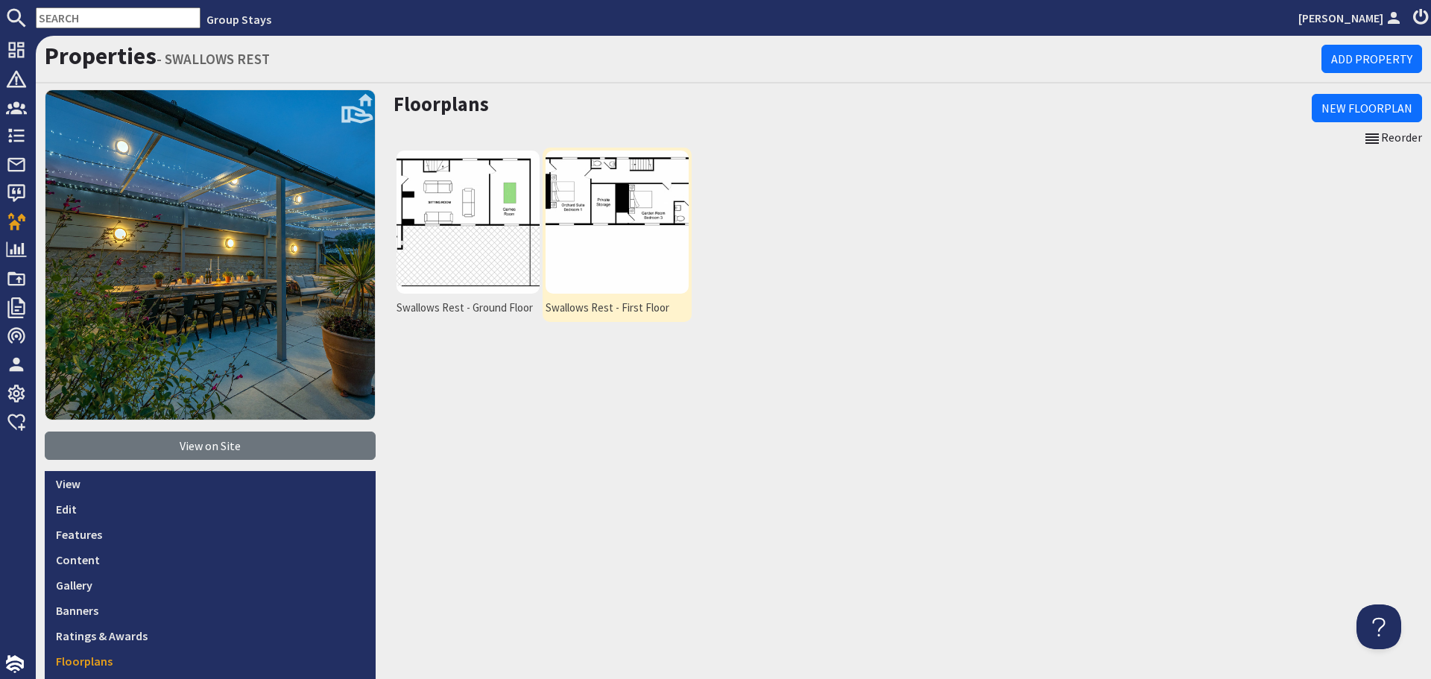
click at [586, 251] on img at bounding box center [617, 222] width 143 height 143
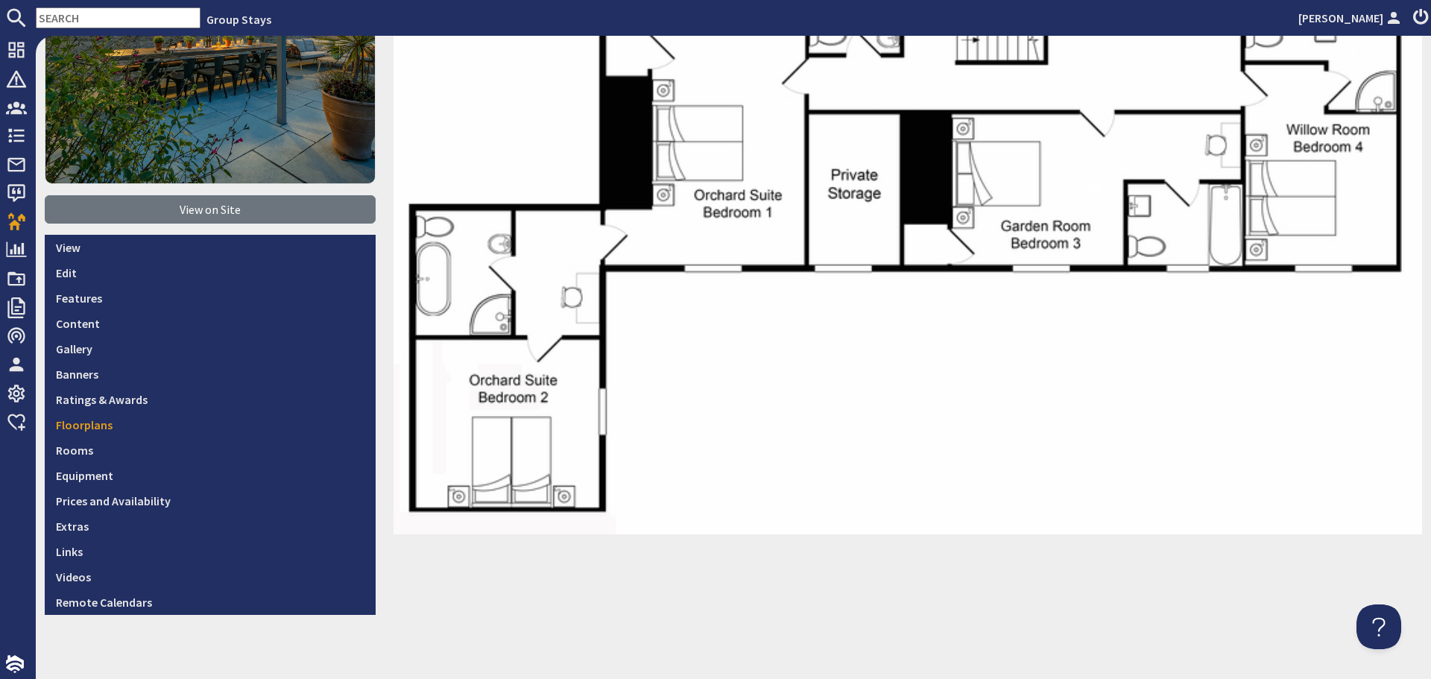
scroll to position [245, 0]
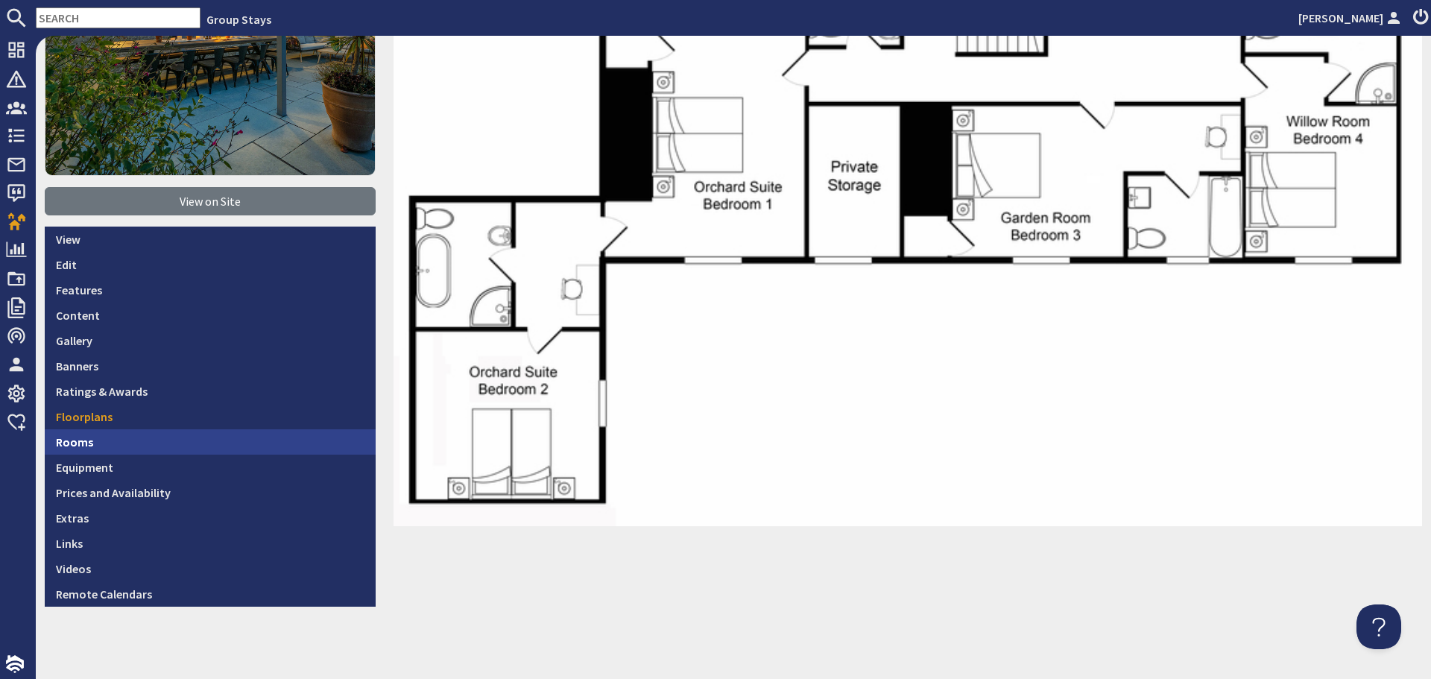
click at [129, 443] on link "Rooms" at bounding box center [210, 441] width 331 height 25
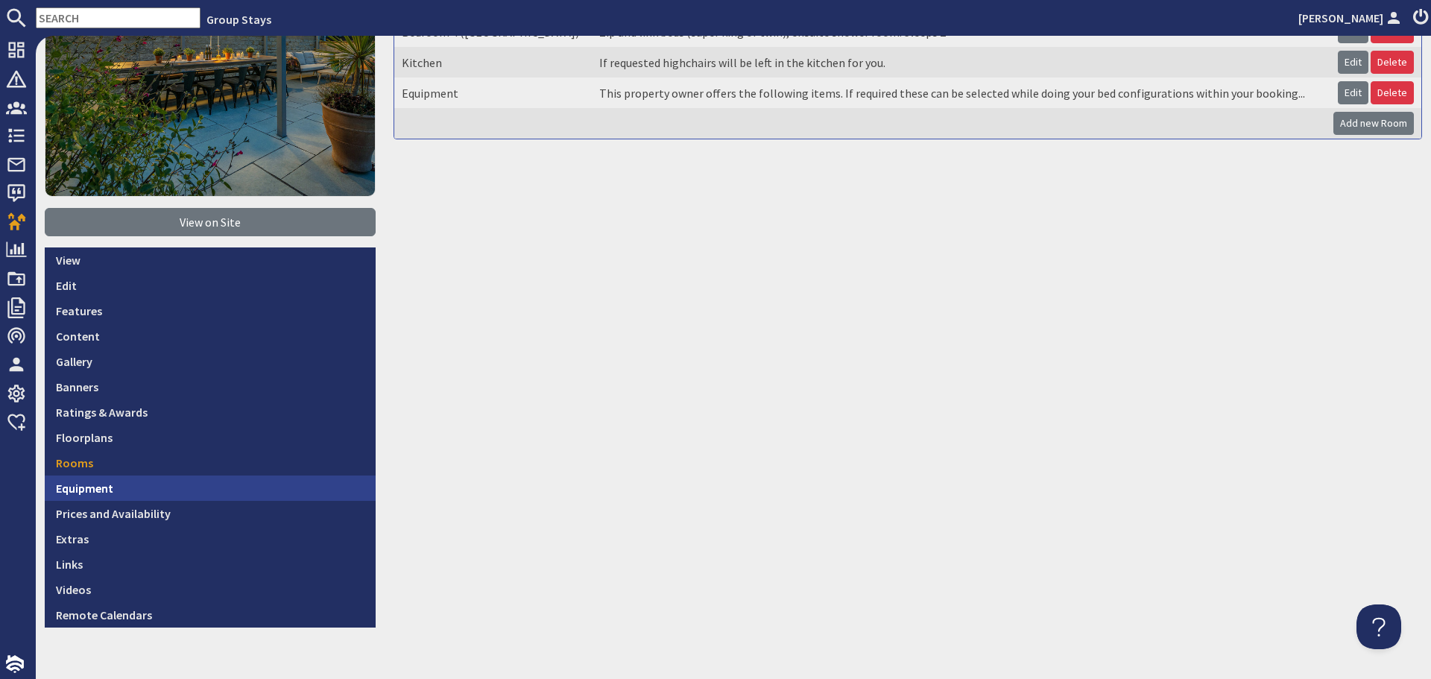
click at [156, 488] on link "Equipment" at bounding box center [210, 488] width 331 height 25
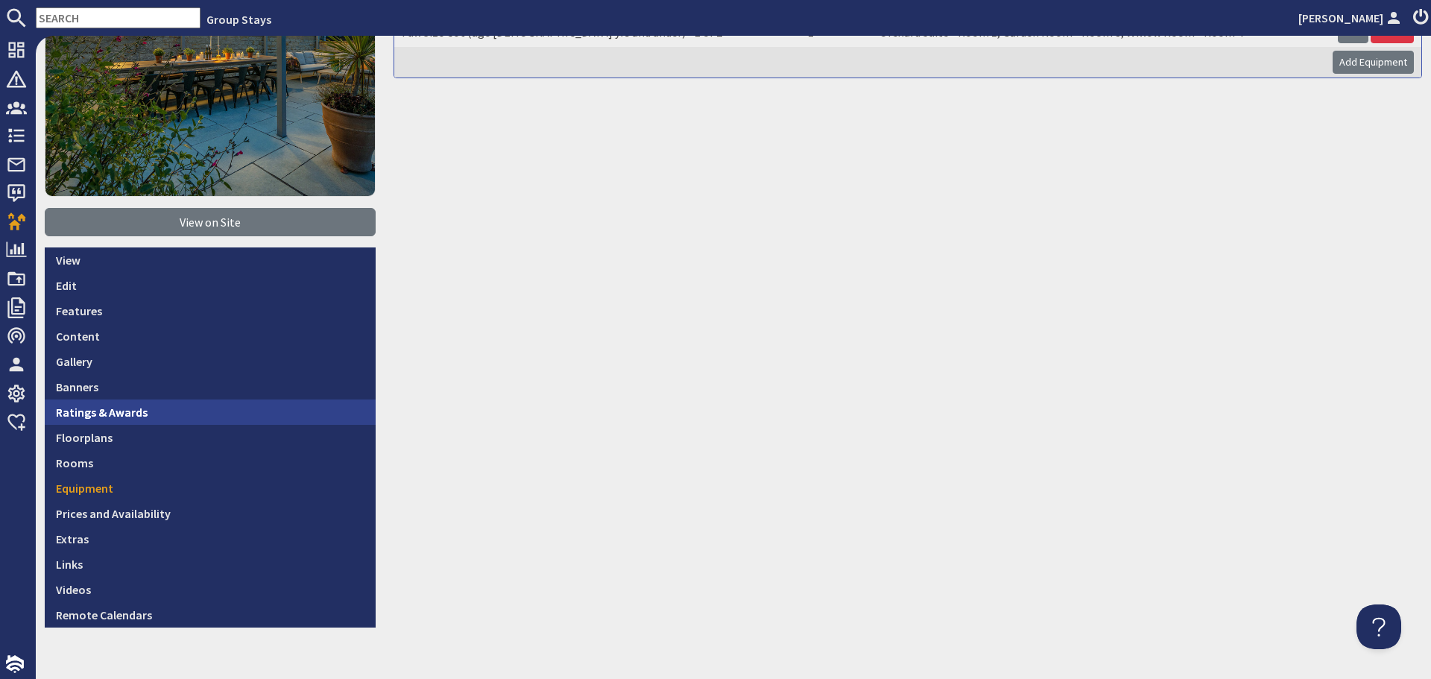
click at [236, 400] on link "Ratings & Awards" at bounding box center [210, 412] width 331 height 25
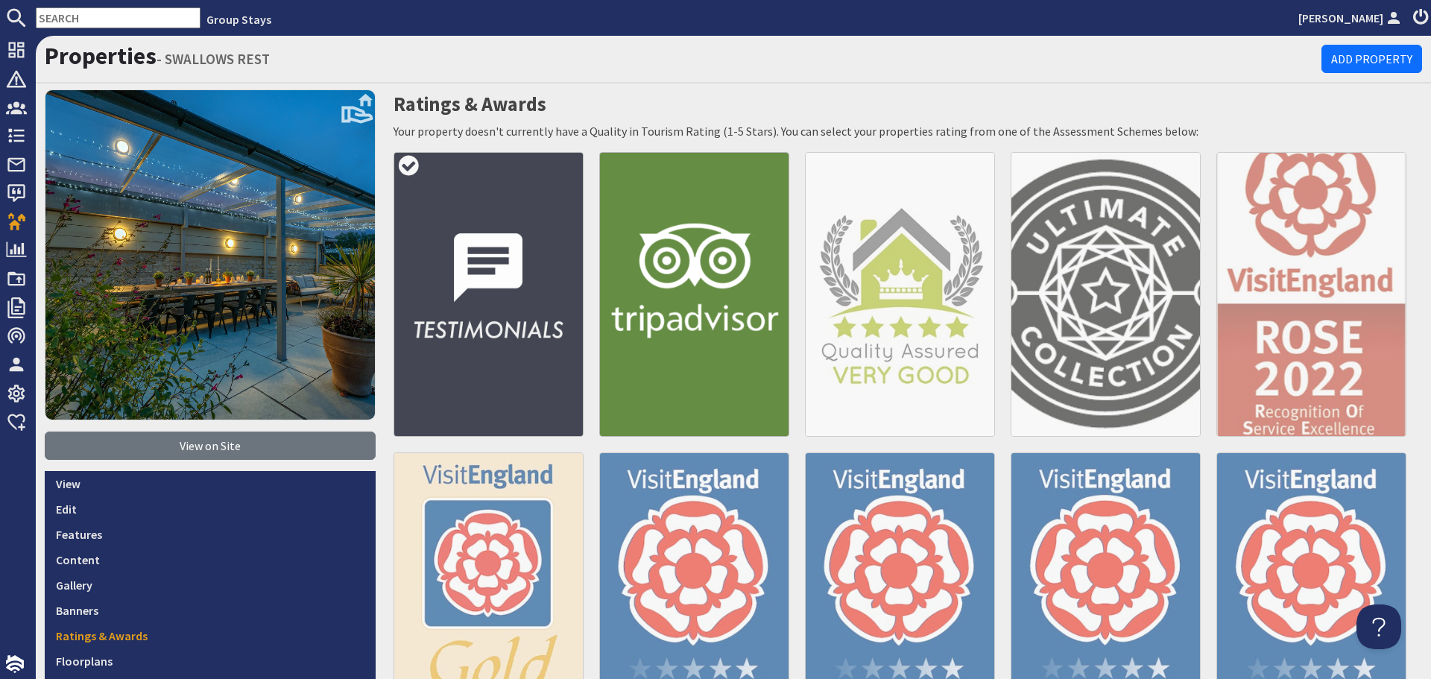
click at [458, 282] on img at bounding box center [489, 294] width 190 height 285
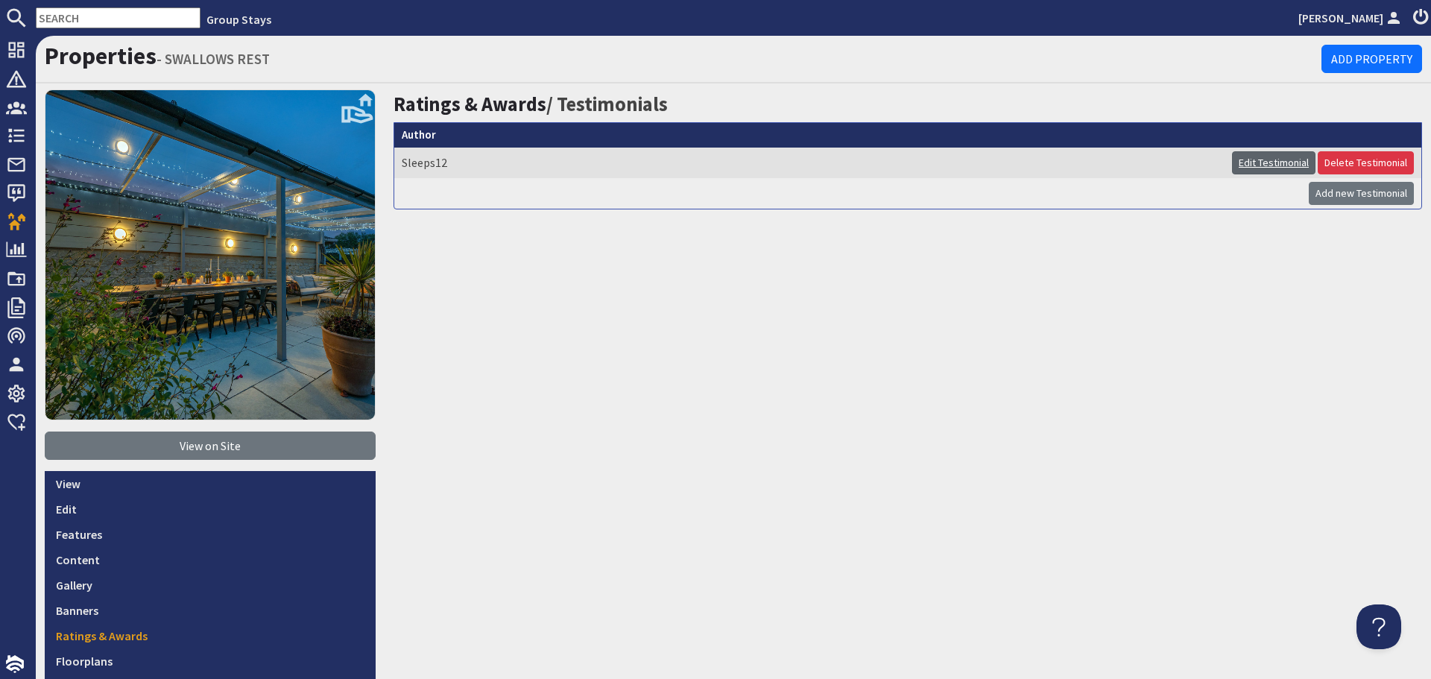
click at [1257, 159] on link "Edit Testimonial" at bounding box center [1273, 162] width 83 height 23
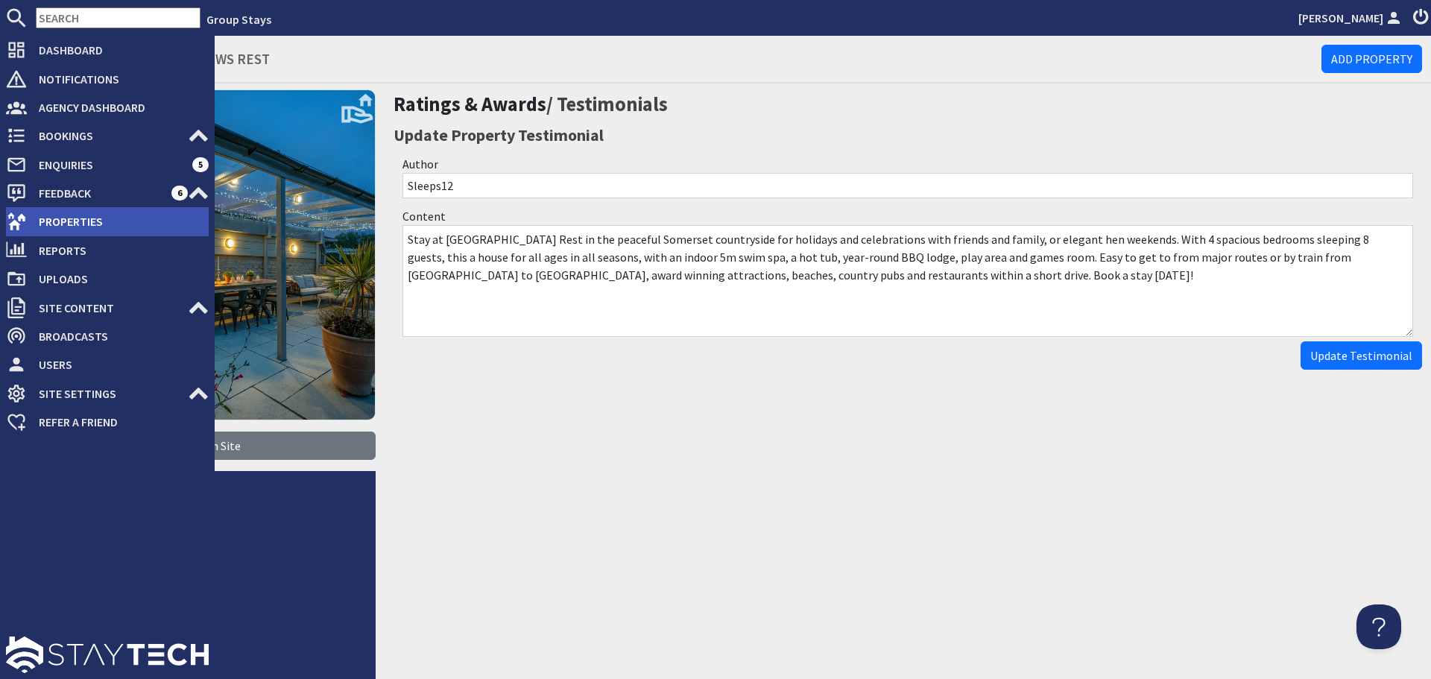
click at [51, 219] on span "Properties" at bounding box center [118, 221] width 182 height 24
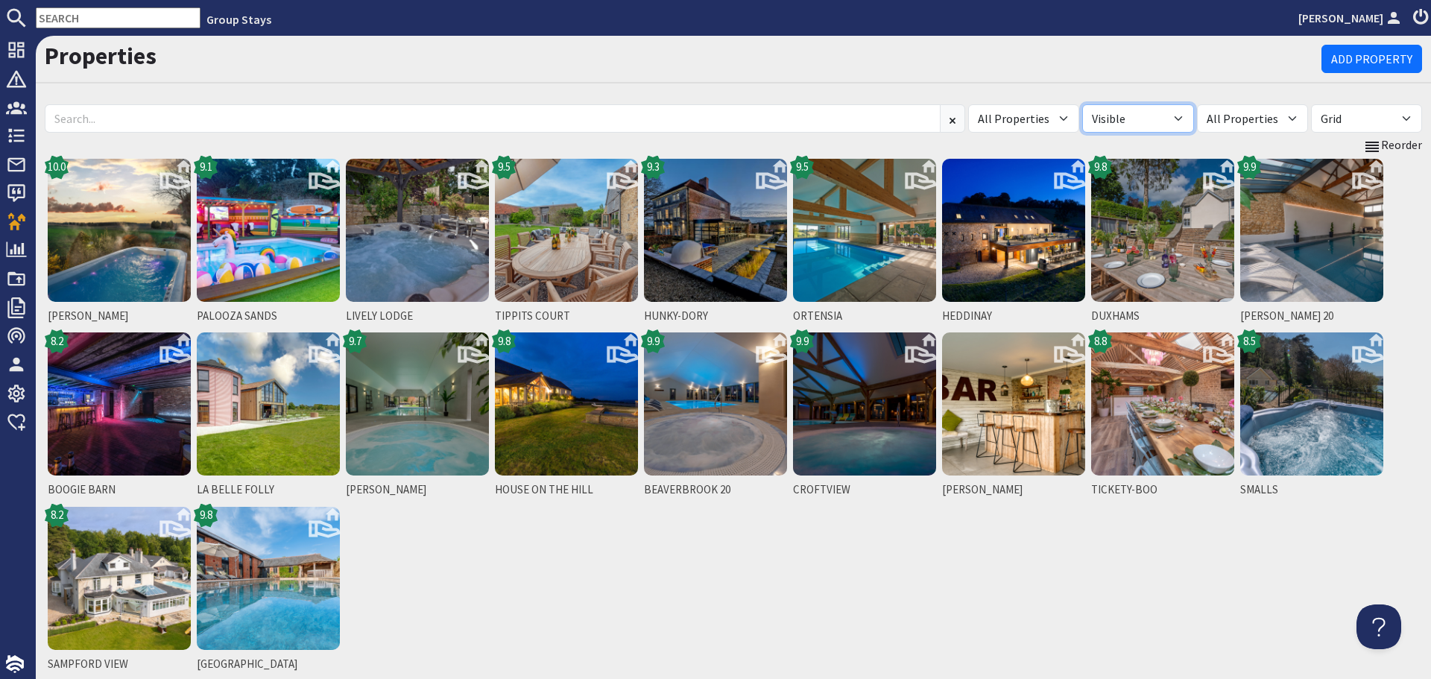
click at [1189, 122] on select "All Visible Not Visible" at bounding box center [1137, 118] width 111 height 28
select select "false"
click at [1111, 104] on select "All Visible Not Visible" at bounding box center [1137, 118] width 111 height 28
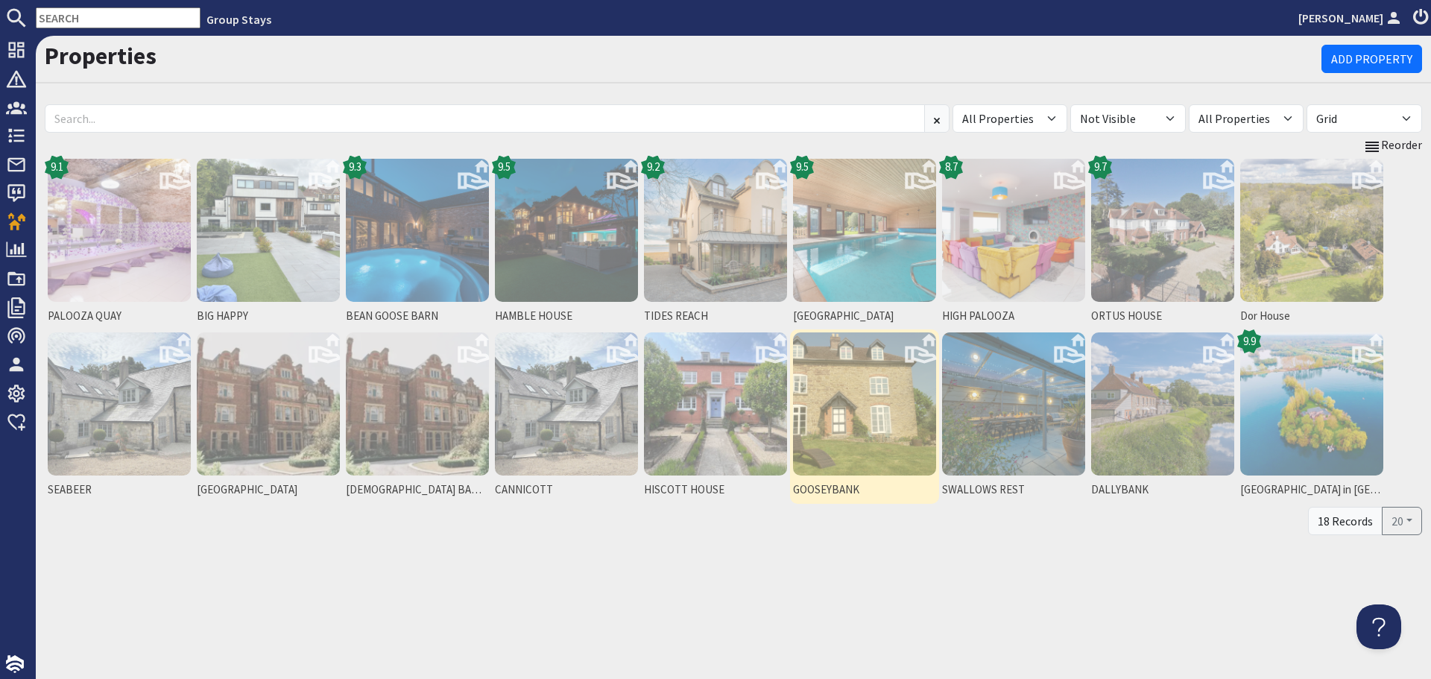
click at [846, 446] on img at bounding box center [864, 403] width 143 height 143
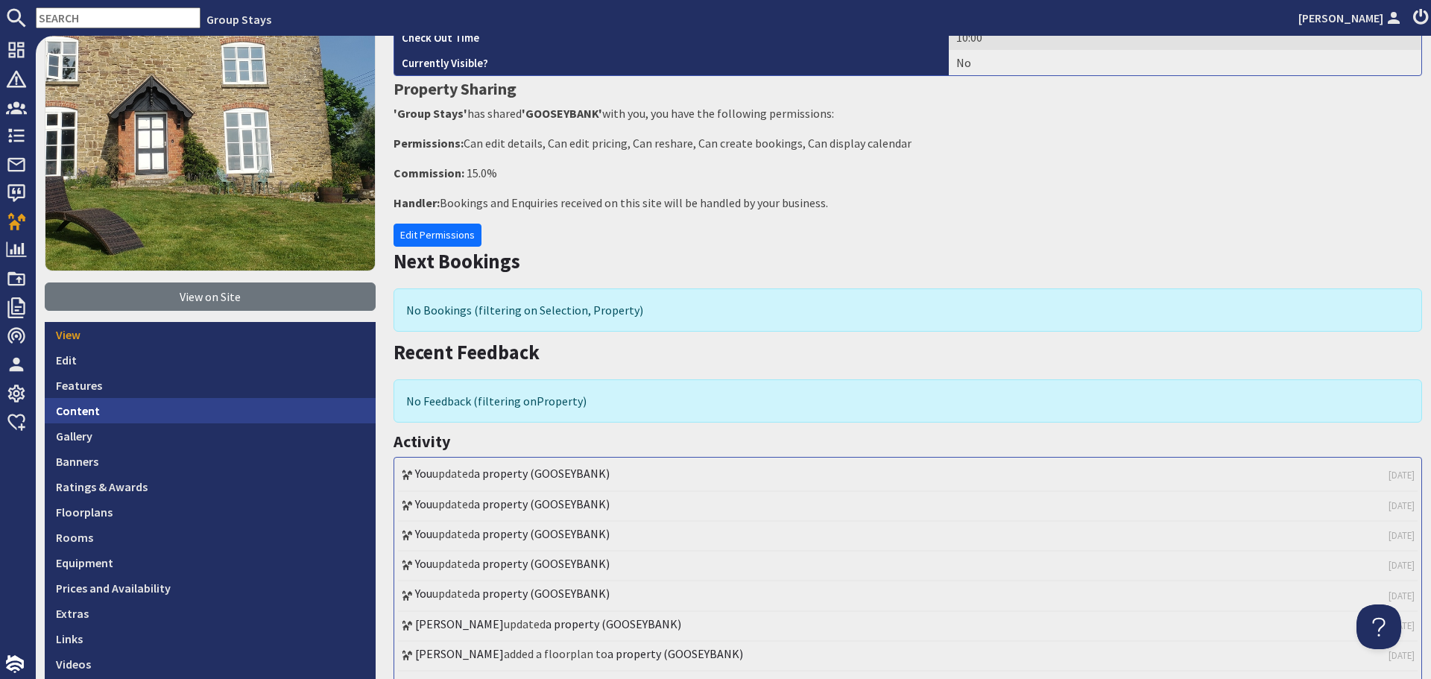
click at [168, 412] on link "Content" at bounding box center [210, 410] width 331 height 25
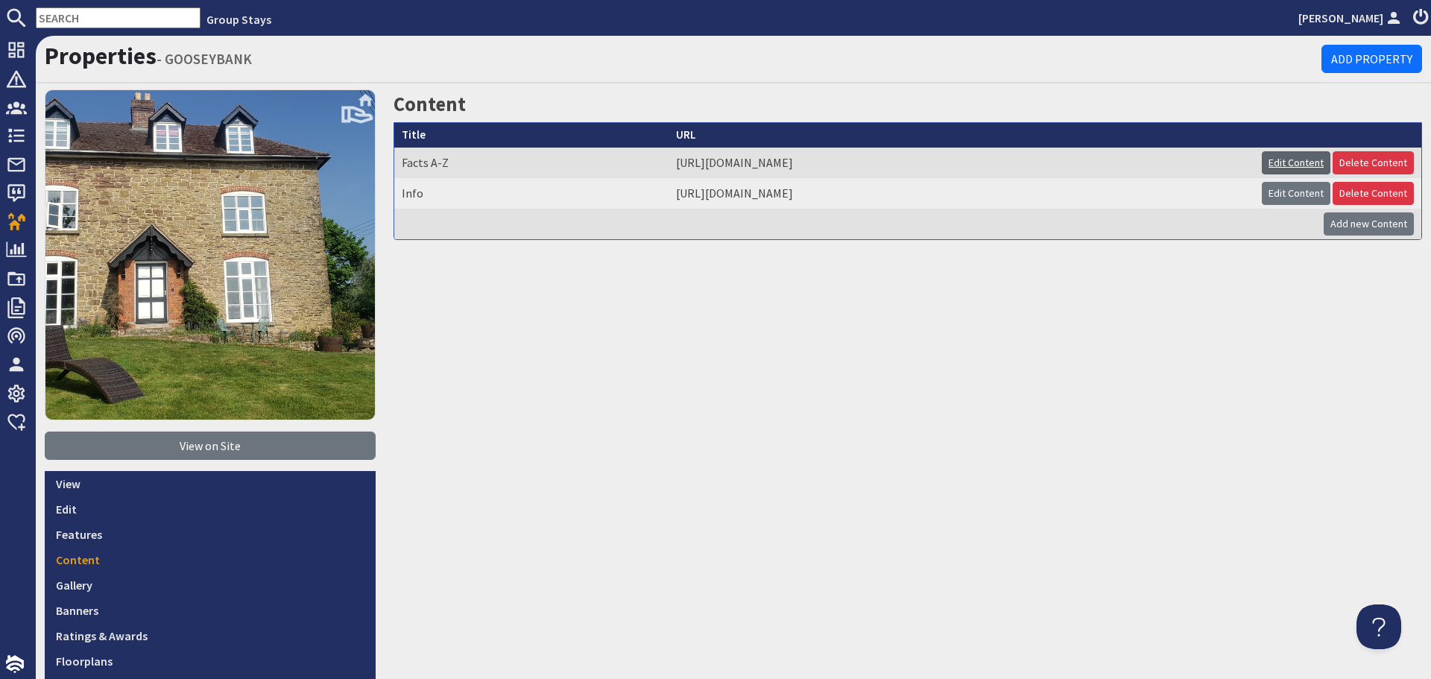
click at [1270, 160] on link "Edit Content" at bounding box center [1296, 162] width 69 height 23
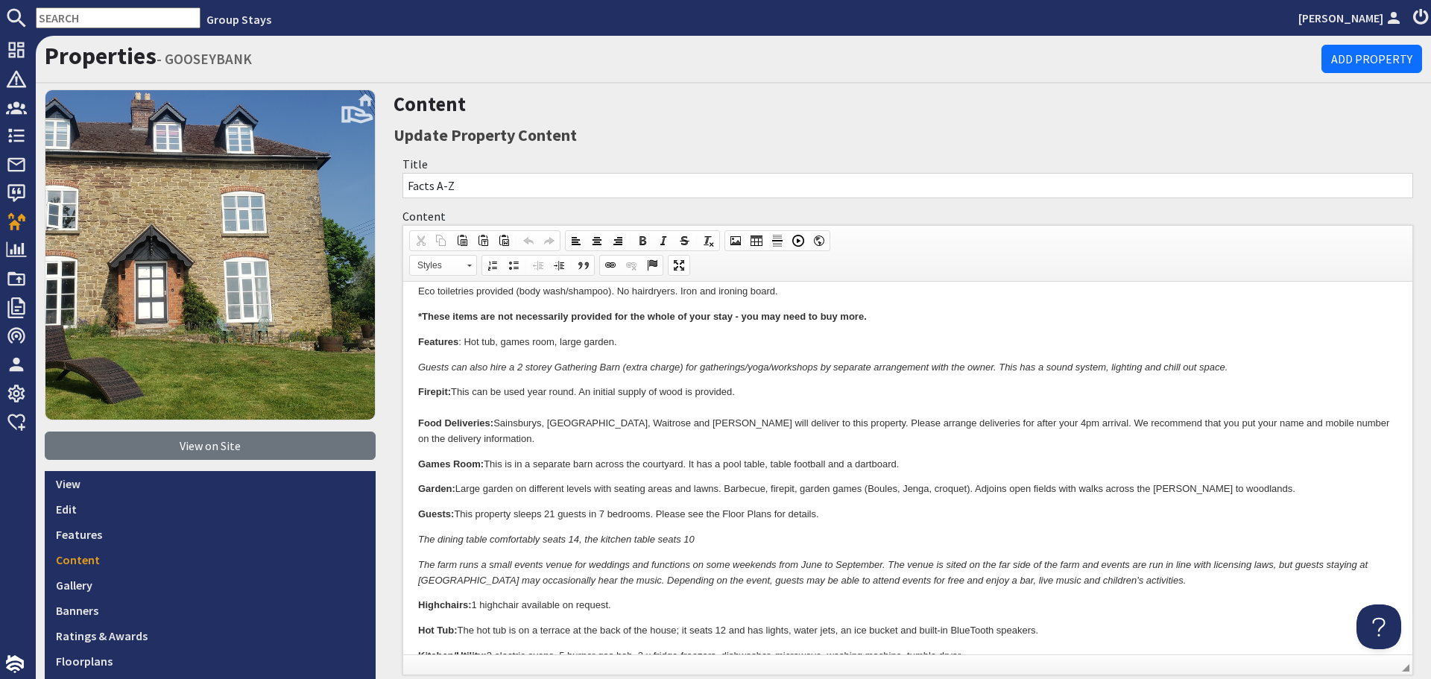
scroll to position [447, 0]
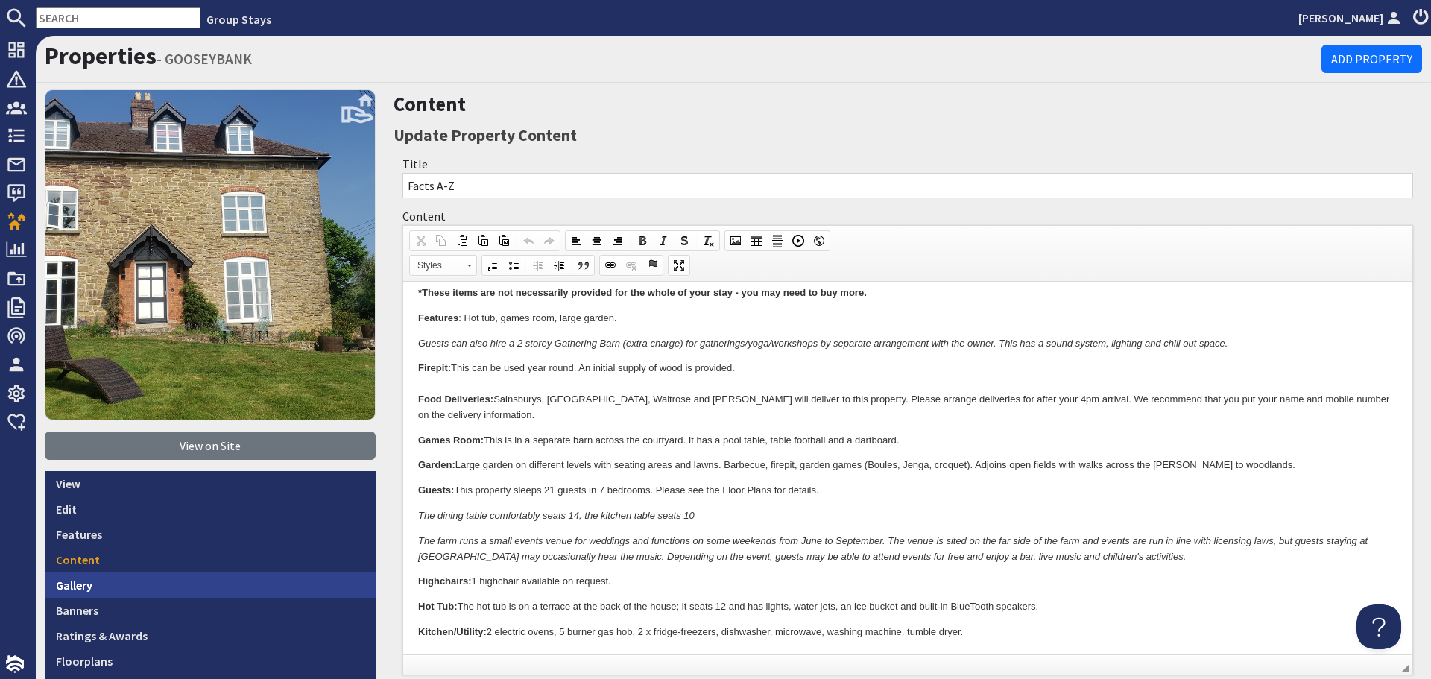
click at [262, 587] on link "Gallery" at bounding box center [210, 585] width 331 height 25
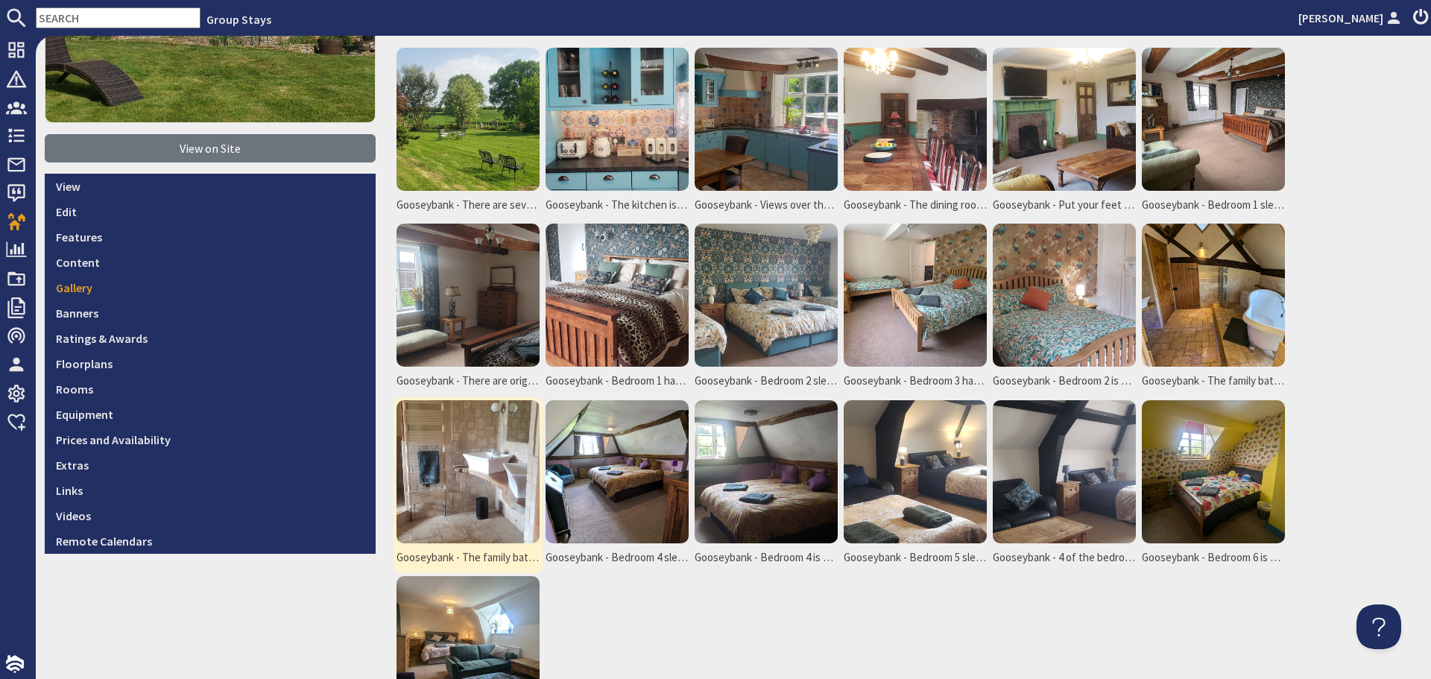
scroll to position [335, 0]
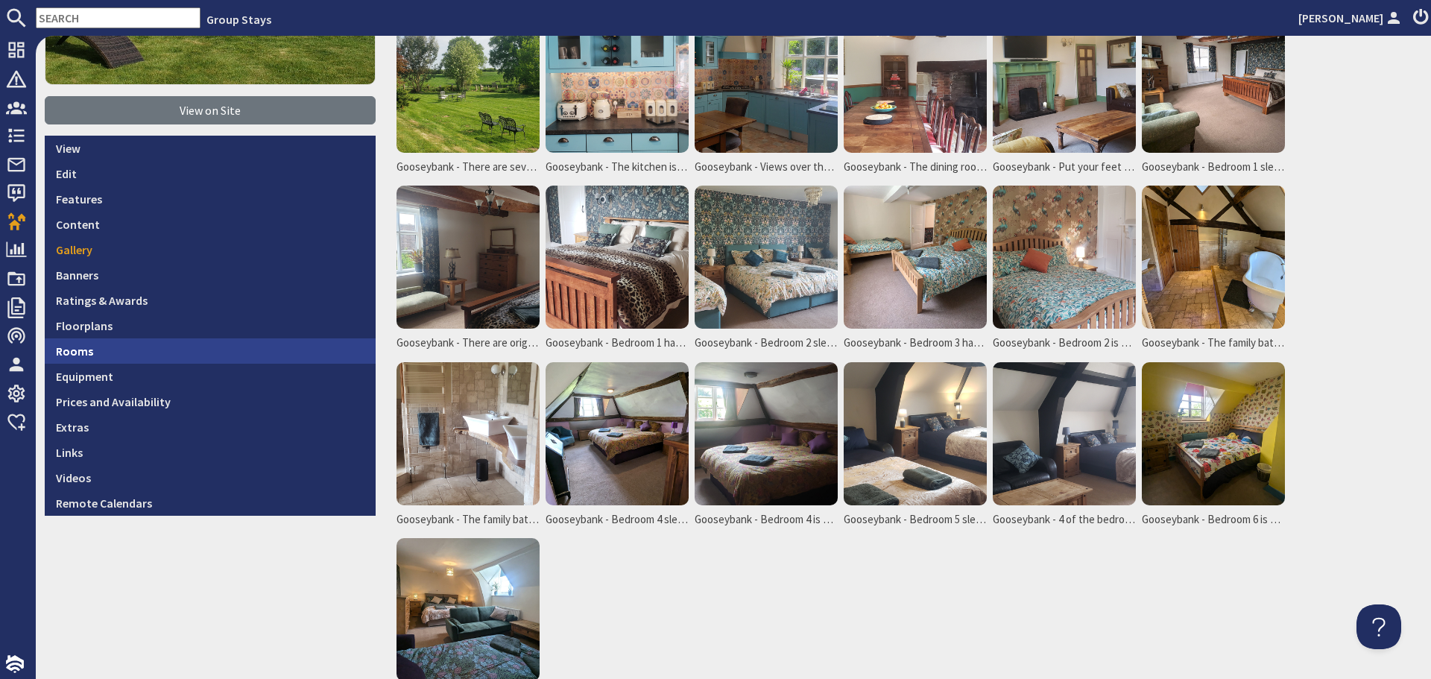
click at [98, 338] on link "Rooms" at bounding box center [210, 350] width 331 height 25
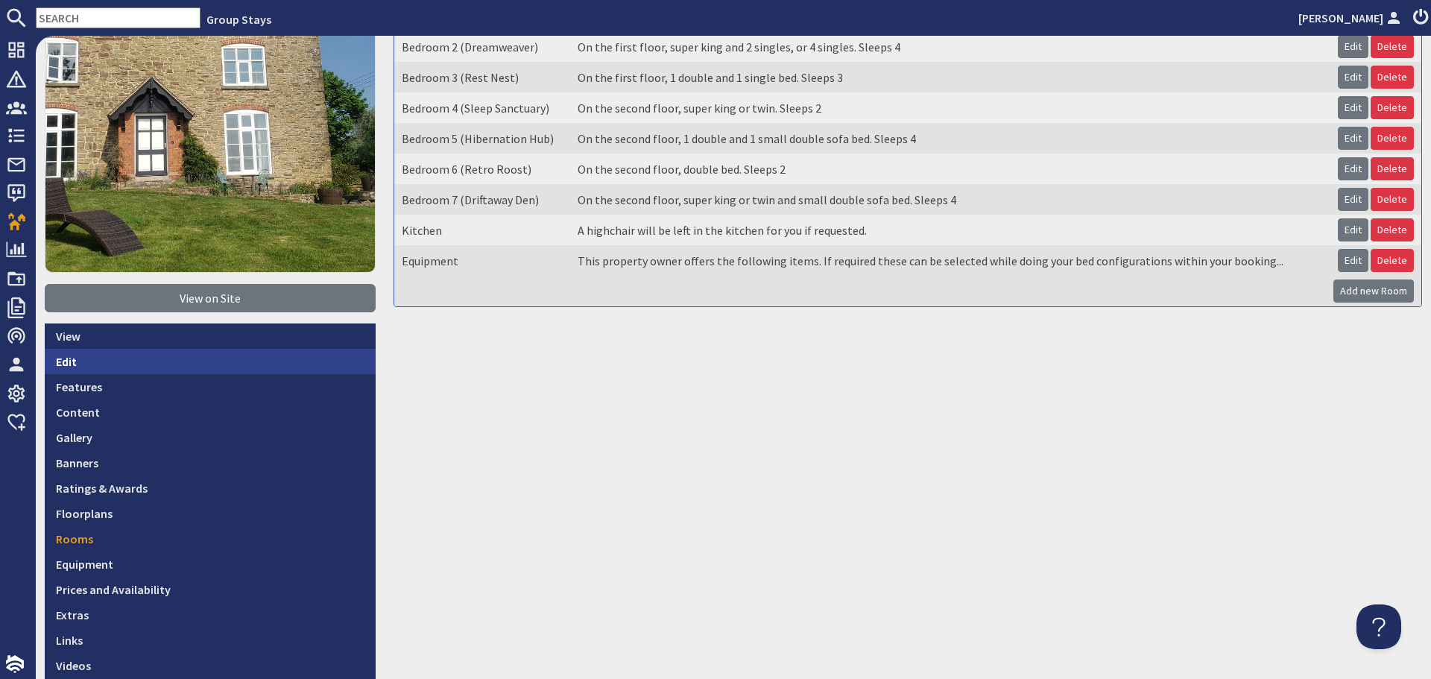
scroll to position [149, 0]
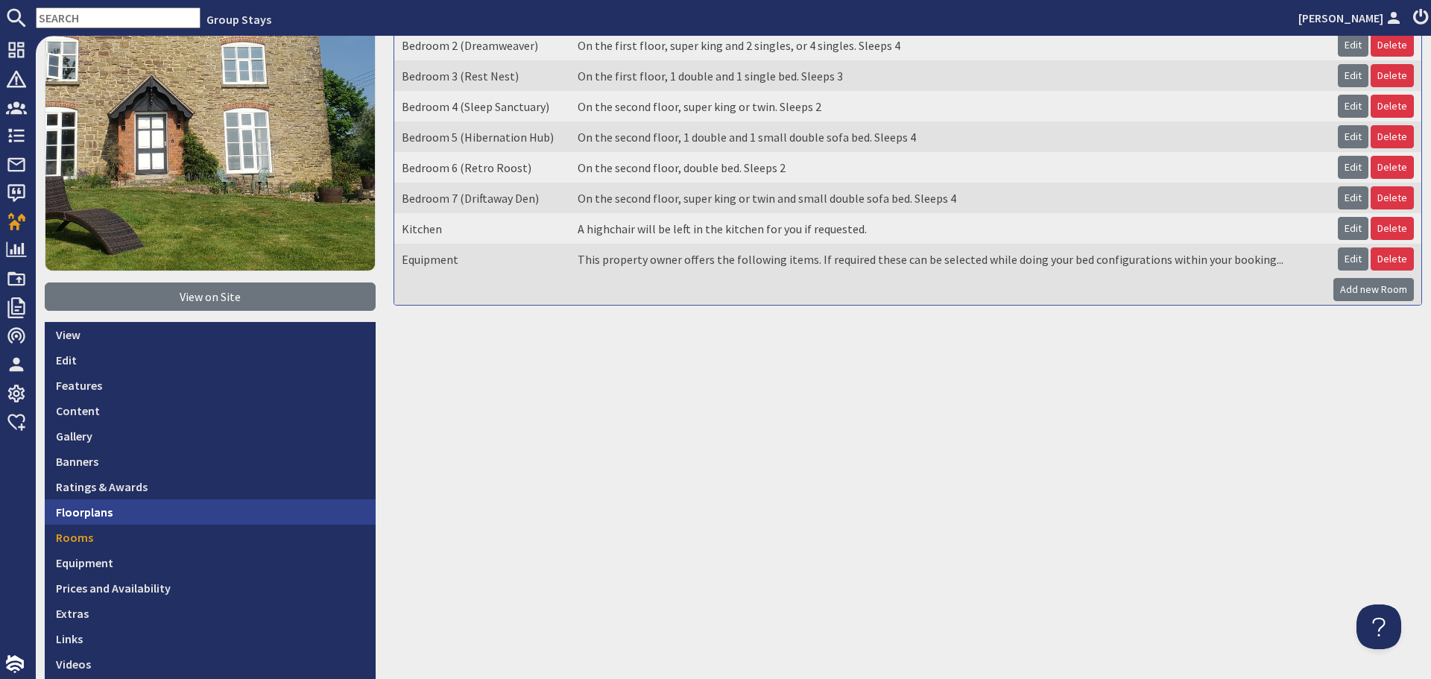
click at [168, 517] on link "Floorplans" at bounding box center [210, 511] width 331 height 25
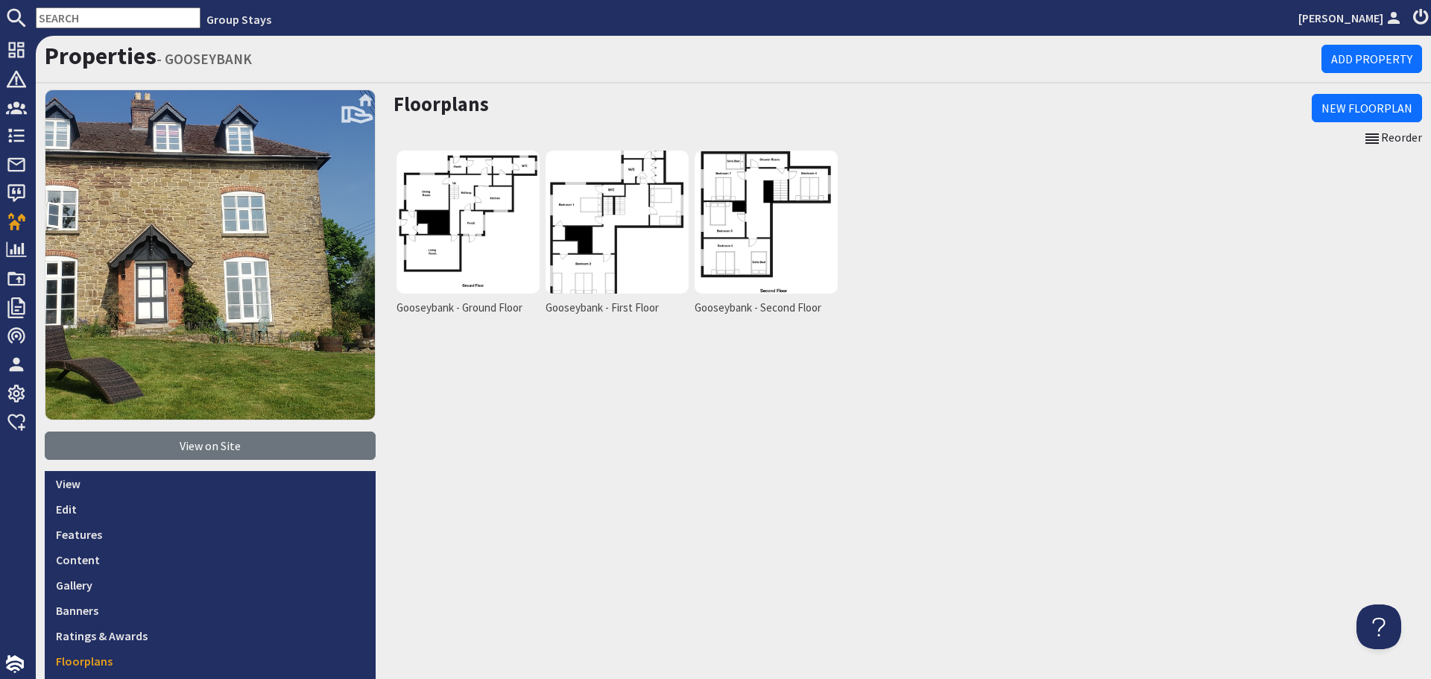
scroll to position [224, 0]
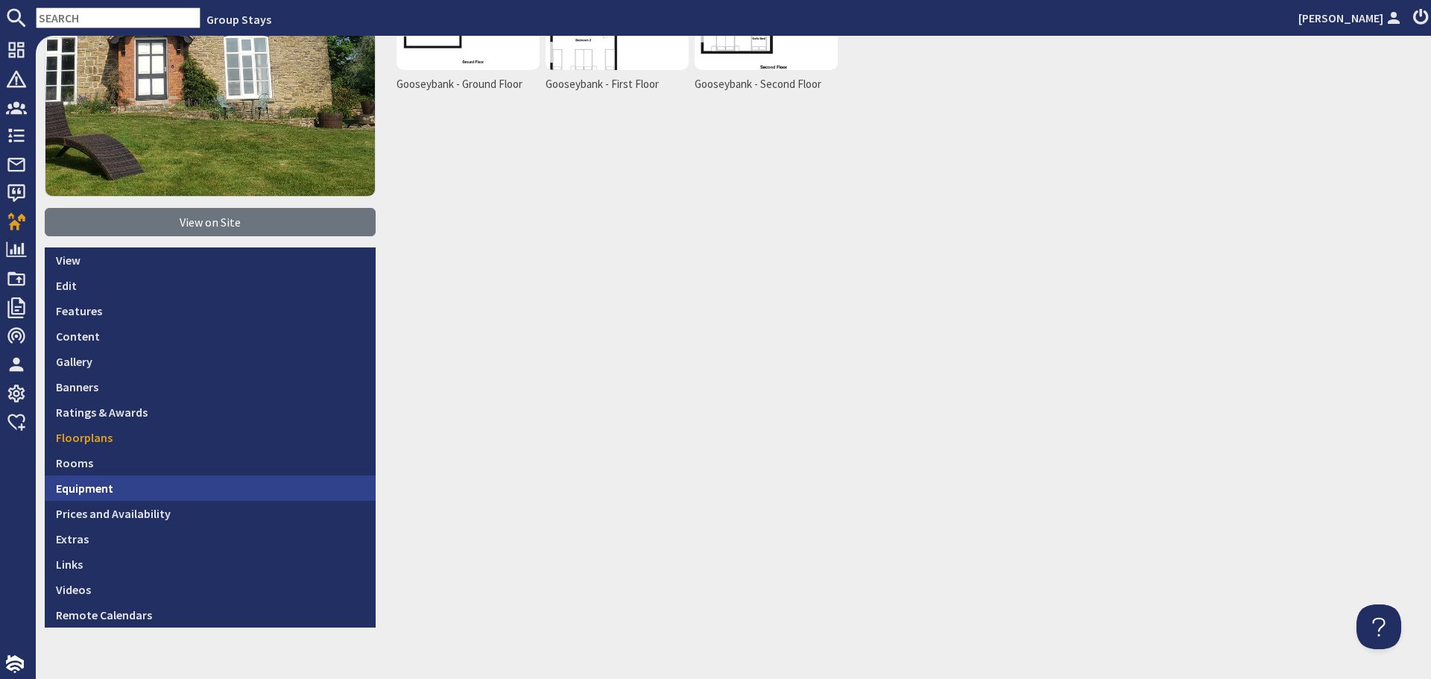
click at [169, 491] on link "Equipment" at bounding box center [210, 488] width 331 height 25
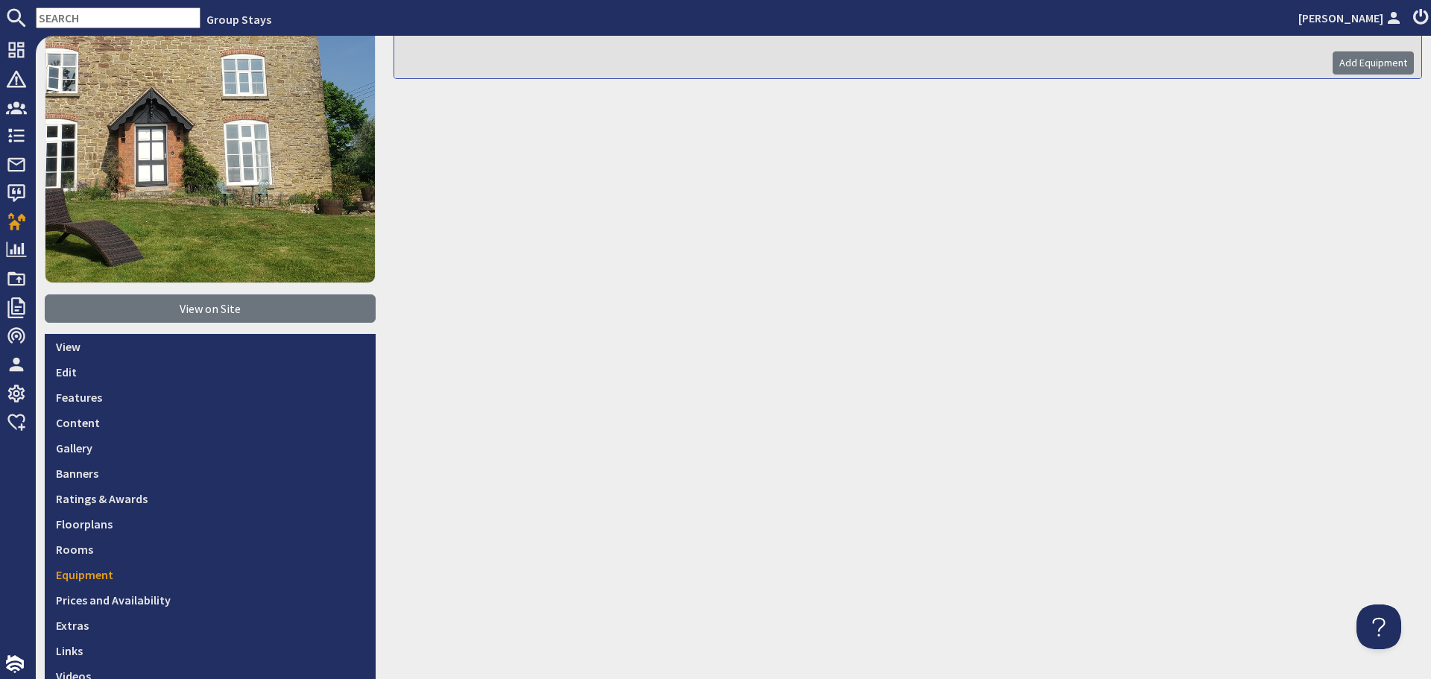
scroll to position [149, 0]
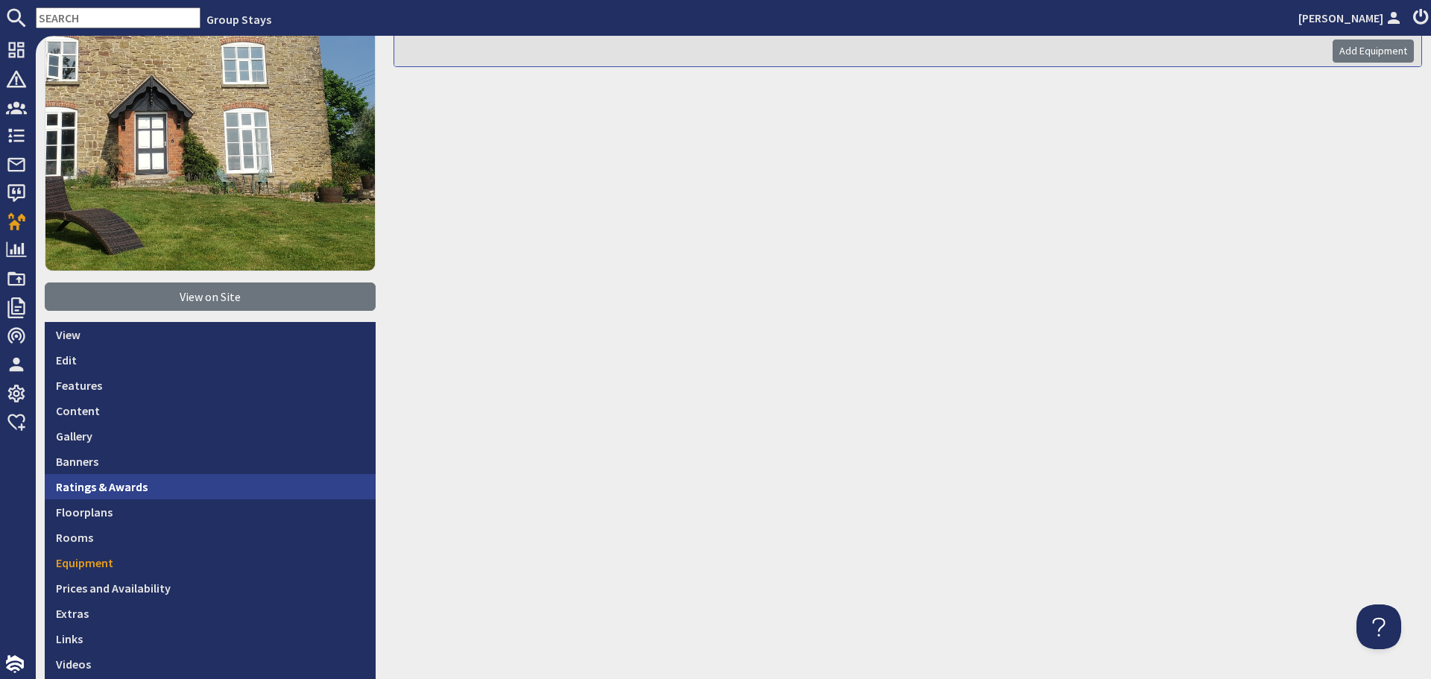
click at [159, 483] on link "Ratings & Awards" at bounding box center [210, 486] width 331 height 25
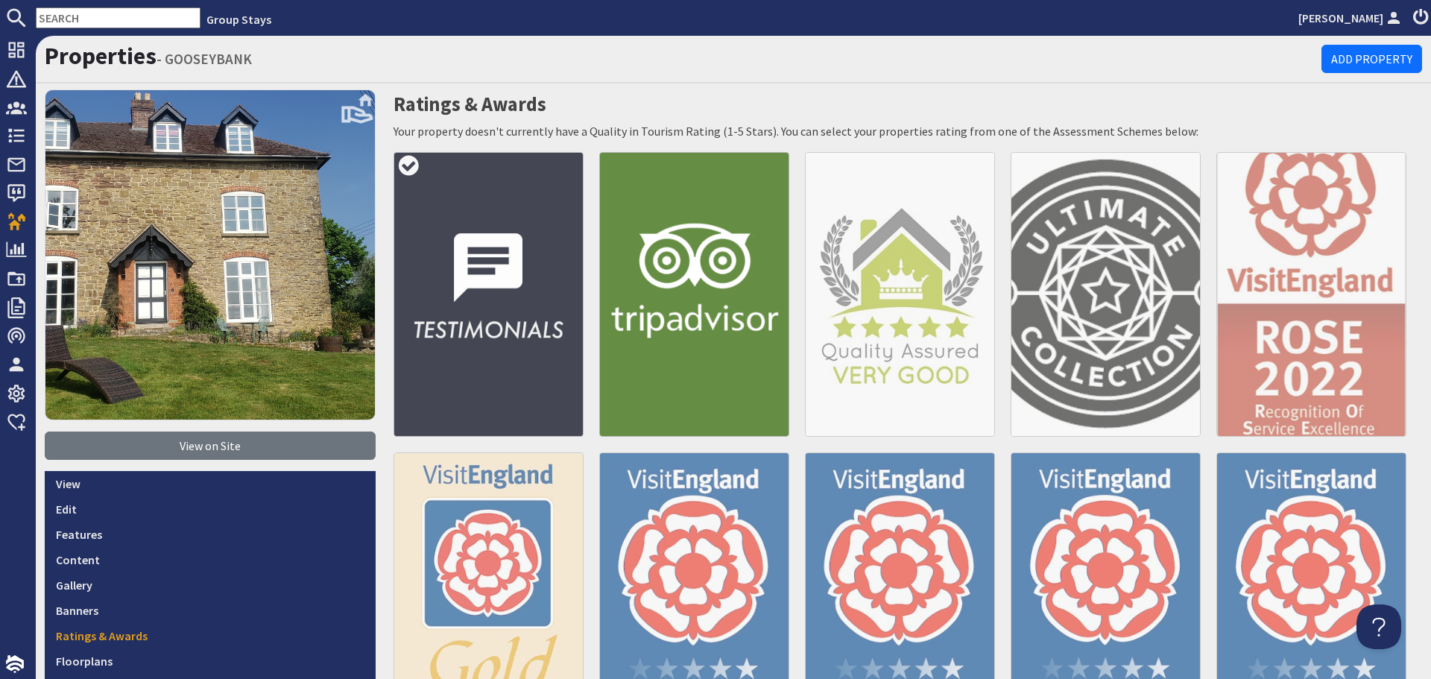
click at [520, 320] on img at bounding box center [489, 294] width 190 height 285
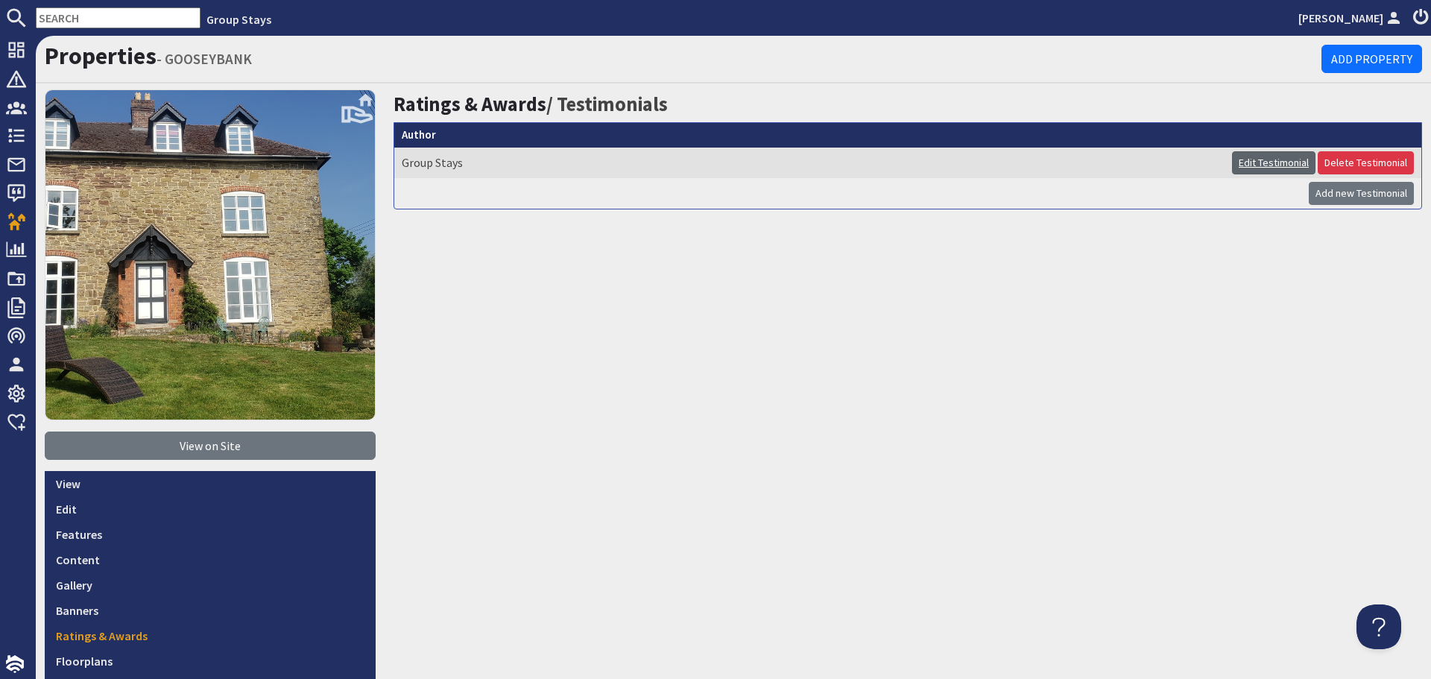
click at [1251, 163] on link "Edit Testimonial" at bounding box center [1273, 162] width 83 height 23
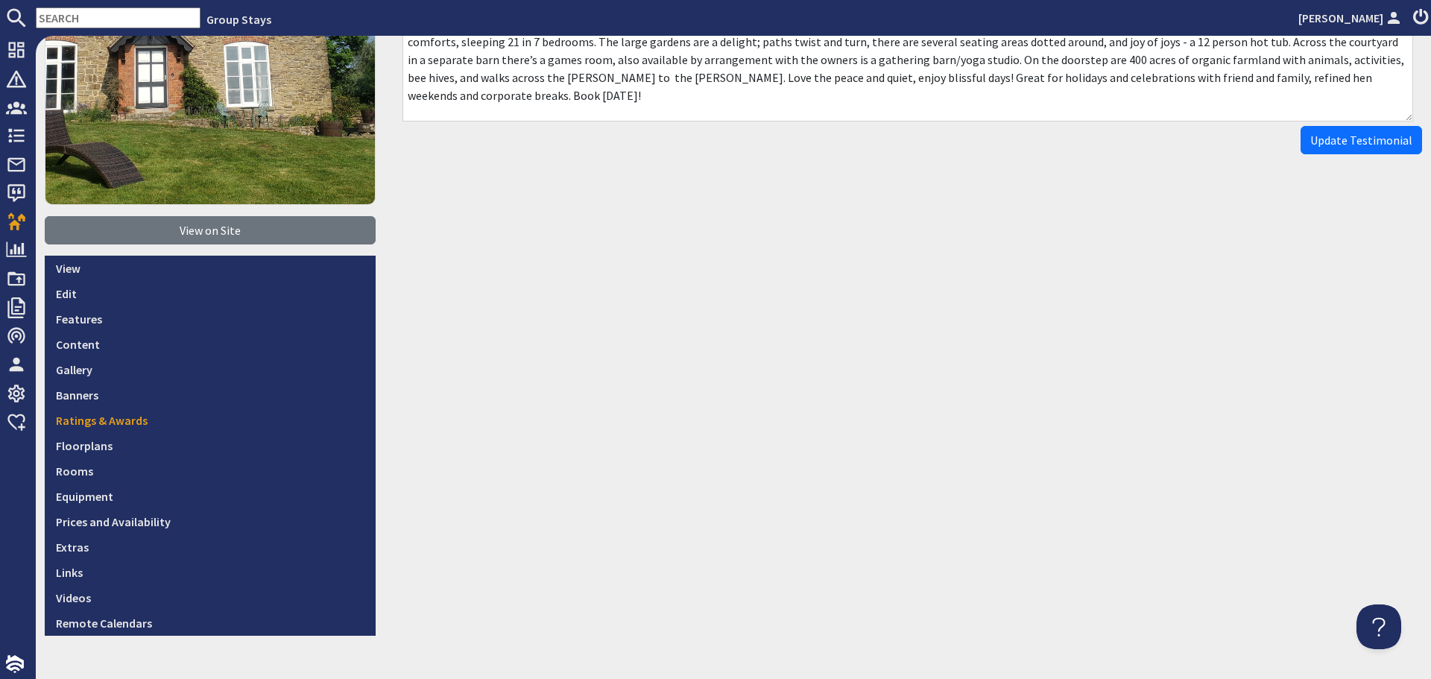
scroll to position [224, 0]
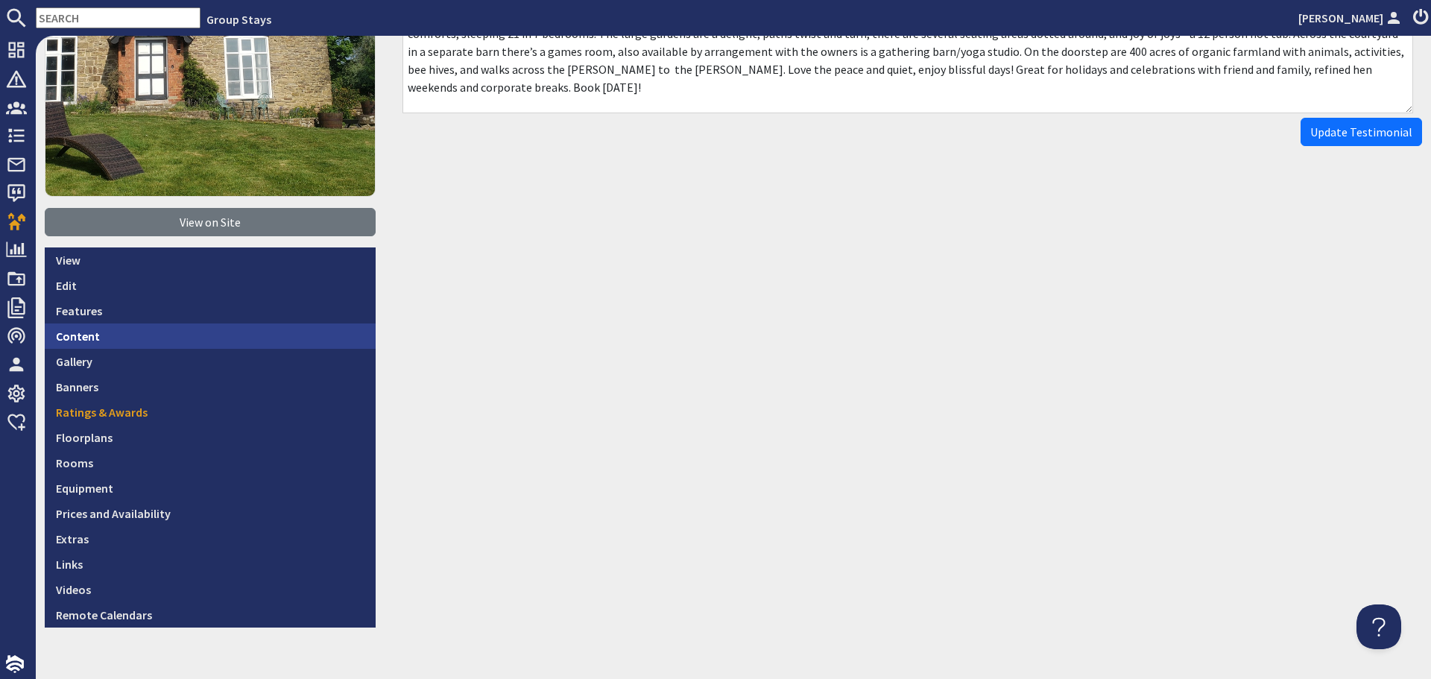
click at [186, 343] on link "Content" at bounding box center [210, 336] width 331 height 25
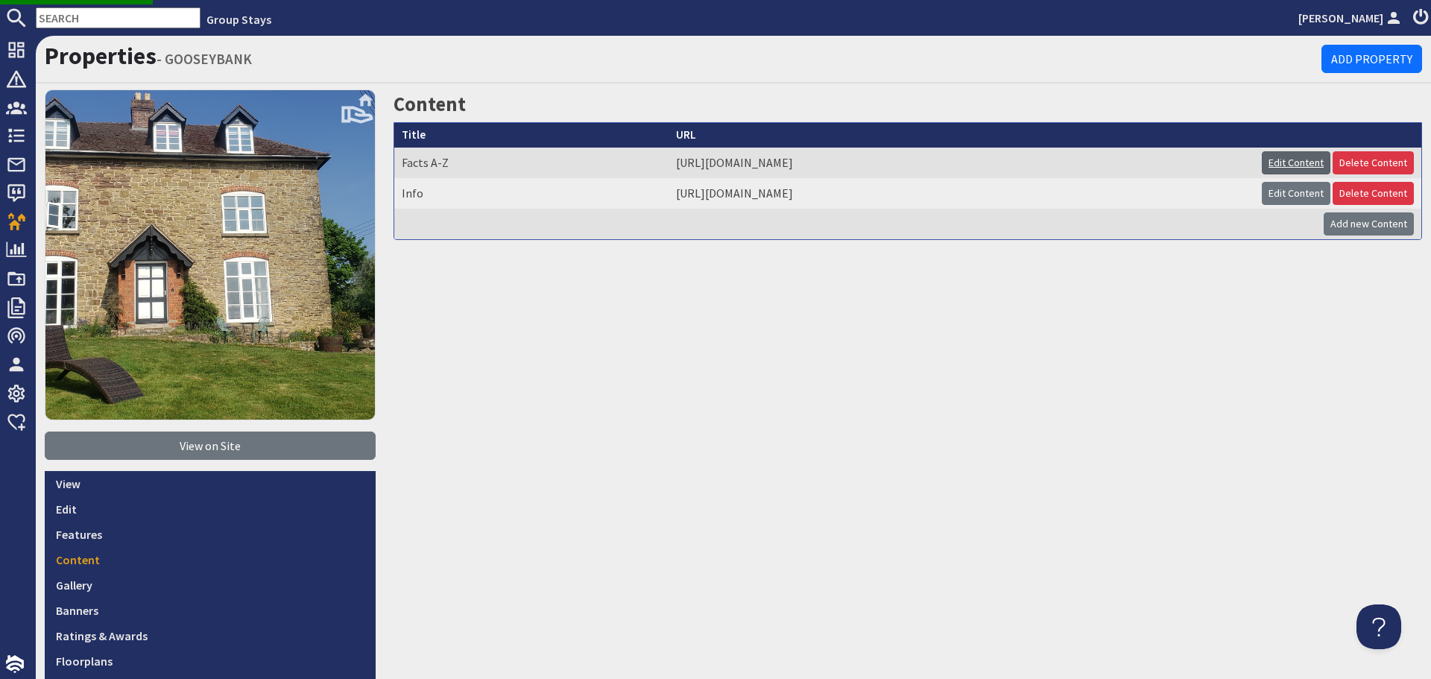
click at [1273, 162] on link "Edit Content" at bounding box center [1296, 162] width 69 height 23
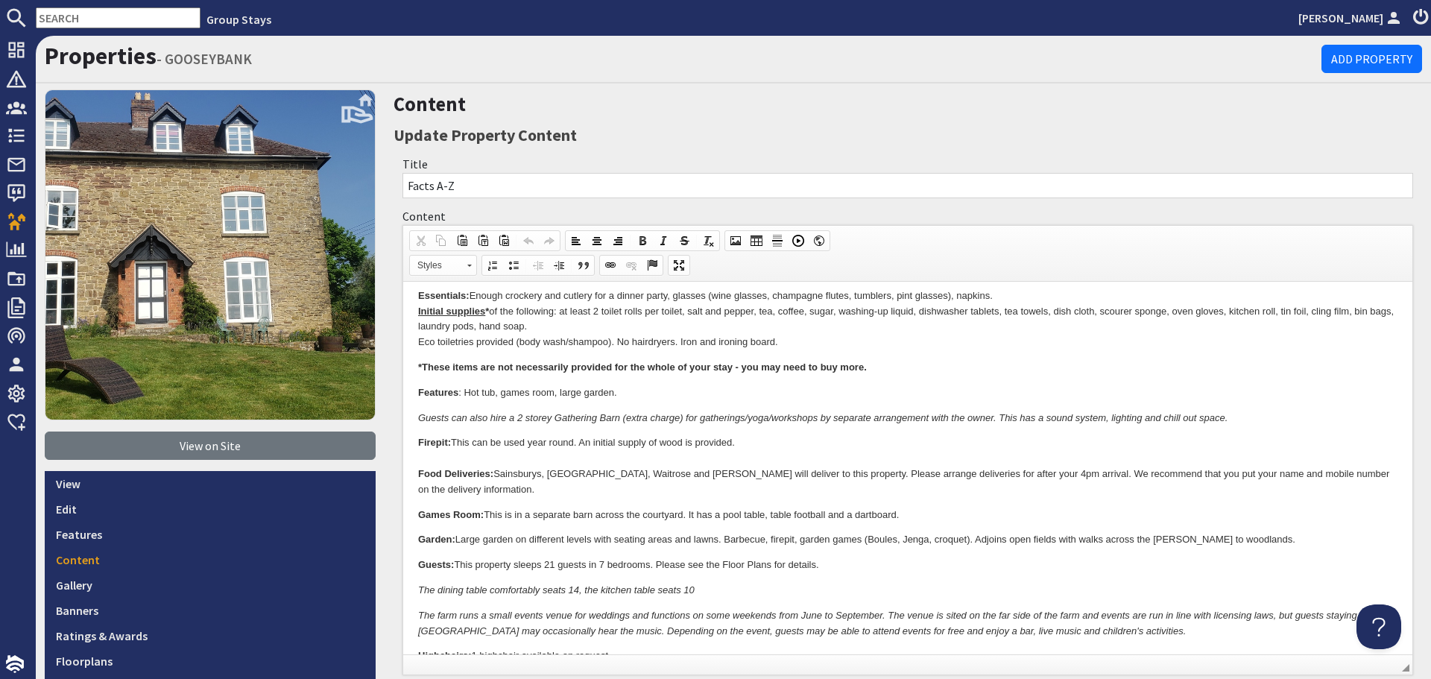
scroll to position [447, 0]
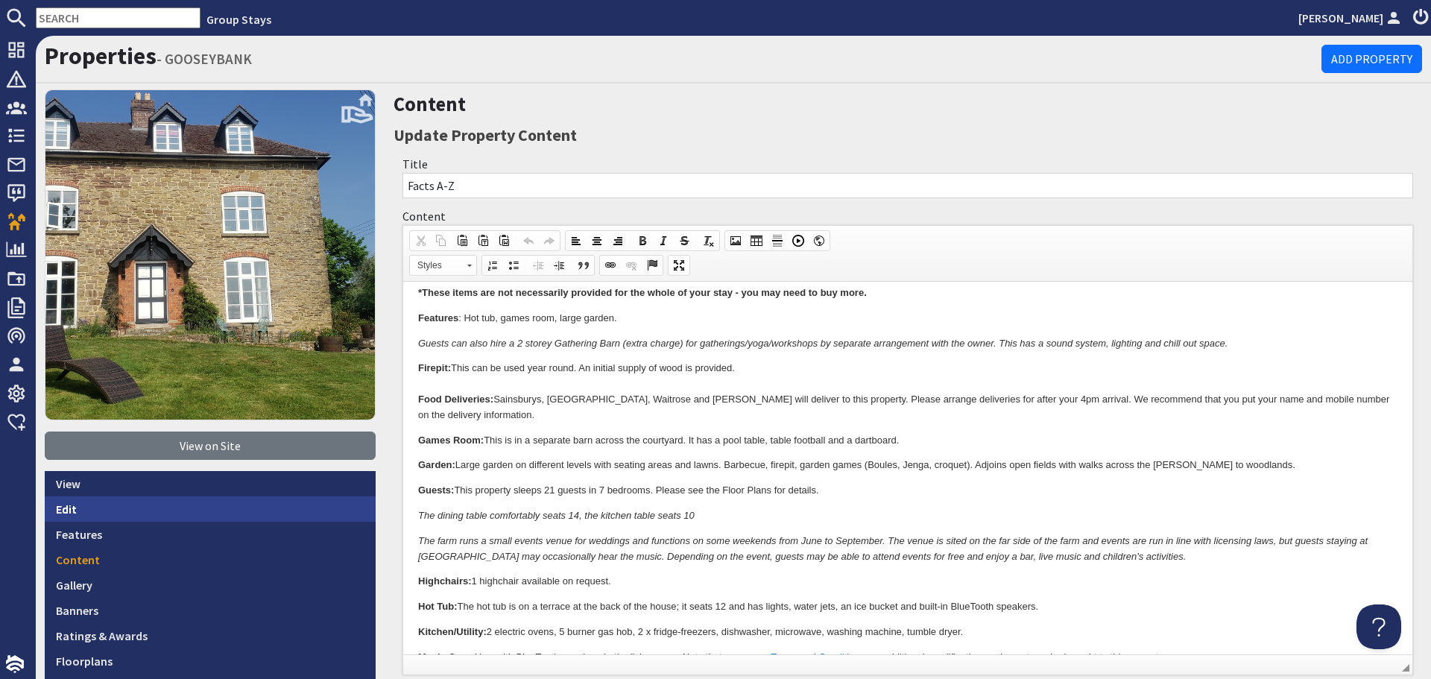
click at [174, 505] on link "Edit" at bounding box center [210, 508] width 331 height 25
